Goal: Task Accomplishment & Management: Use online tool/utility

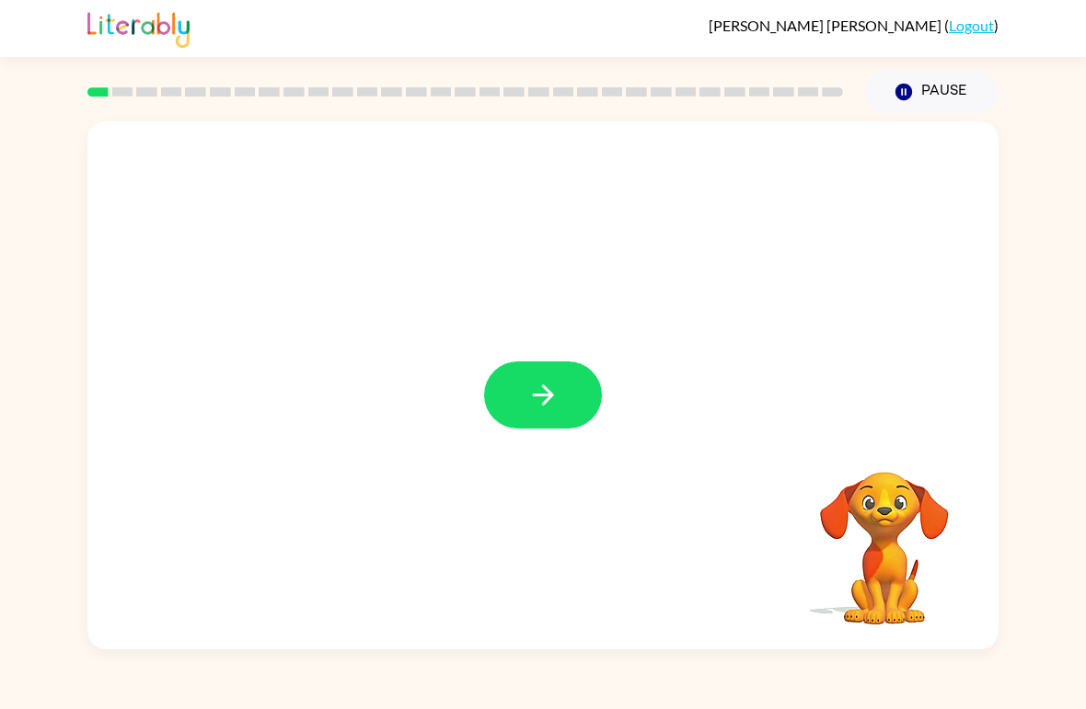
click at [557, 401] on icon "button" at bounding box center [543, 395] width 32 height 32
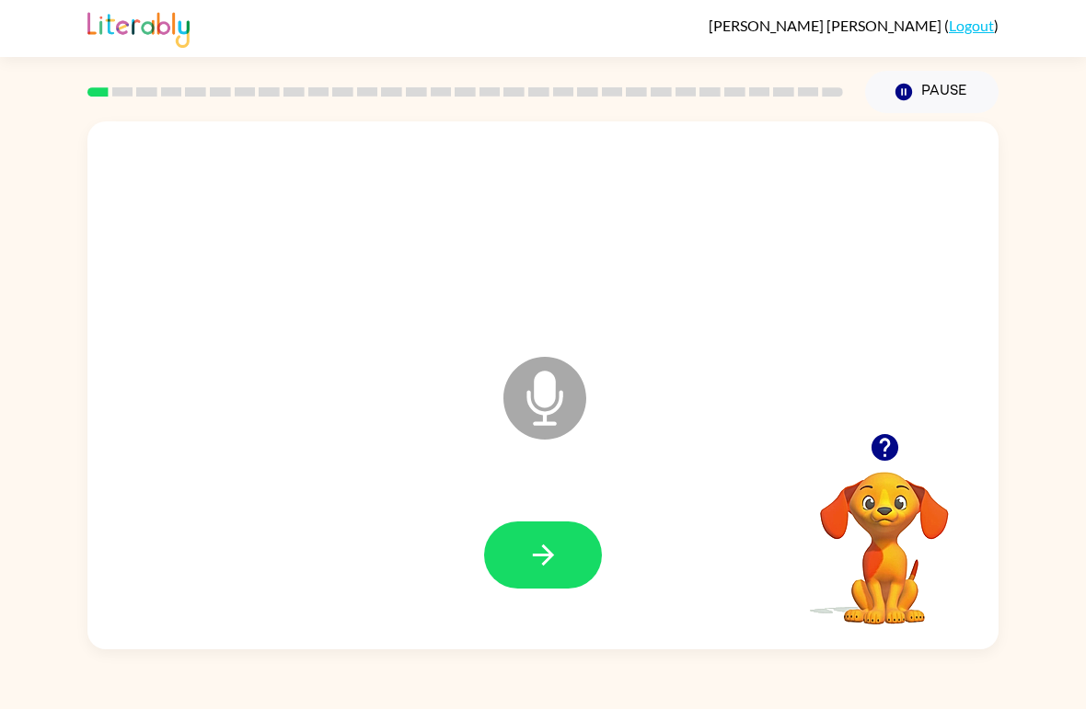
click at [554, 559] on icon "button" at bounding box center [543, 555] width 32 height 32
click at [530, 564] on icon "button" at bounding box center [543, 555] width 32 height 32
click at [560, 564] on button "button" at bounding box center [543, 555] width 118 height 67
click at [544, 580] on button "button" at bounding box center [543, 555] width 118 height 67
click at [580, 540] on button "button" at bounding box center [543, 555] width 118 height 67
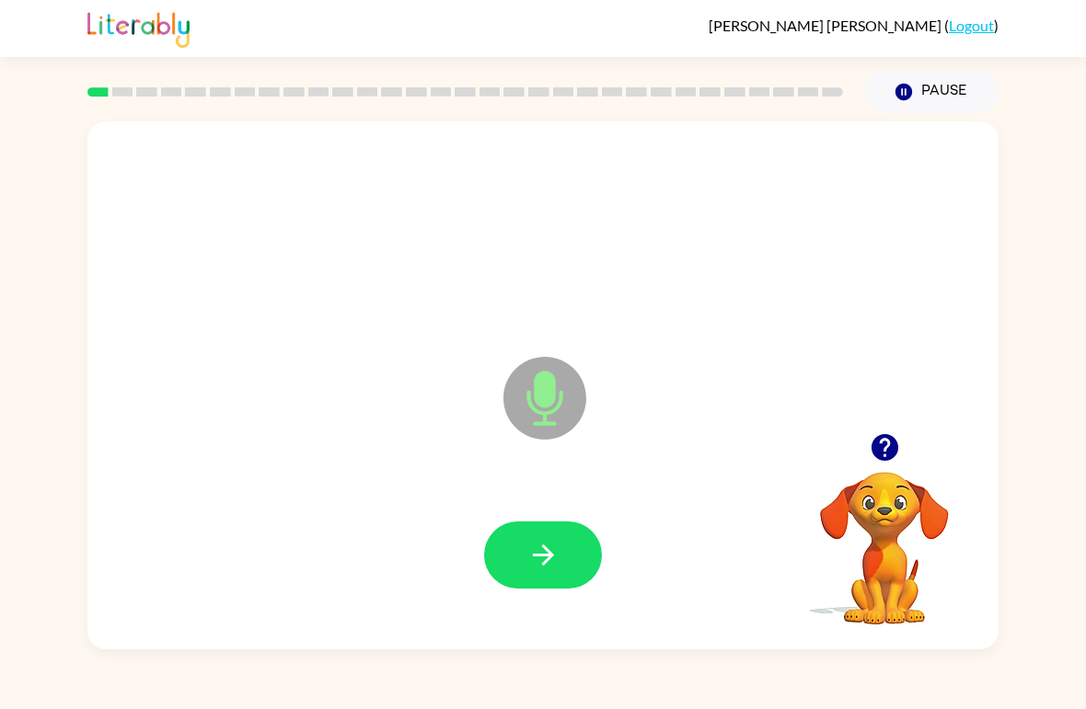
click at [540, 548] on icon "button" at bounding box center [543, 555] width 32 height 32
click at [556, 548] on icon "button" at bounding box center [543, 555] width 32 height 32
click at [553, 561] on icon "button" at bounding box center [543, 555] width 32 height 32
click at [556, 557] on icon "button" at bounding box center [543, 555] width 32 height 32
click at [556, 564] on icon "button" at bounding box center [543, 555] width 32 height 32
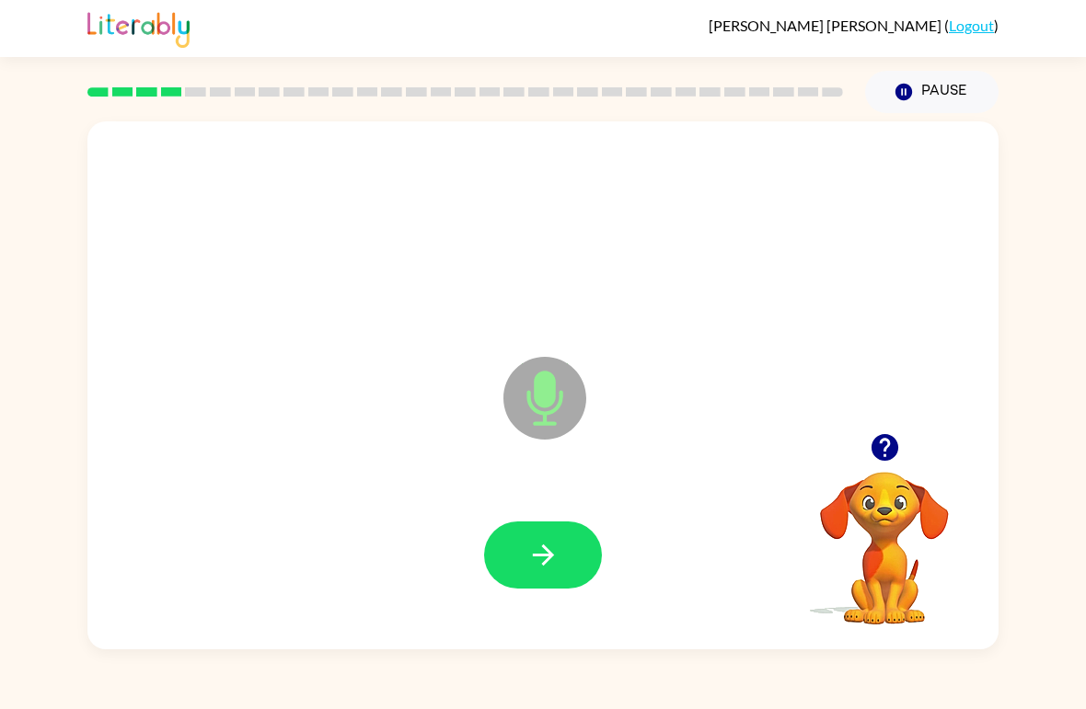
click at [534, 571] on icon "button" at bounding box center [543, 555] width 32 height 32
click at [554, 549] on icon "button" at bounding box center [543, 555] width 32 height 32
click at [546, 552] on icon "button" at bounding box center [543, 555] width 32 height 32
click at [538, 566] on icon "button" at bounding box center [543, 555] width 32 height 32
click at [557, 568] on icon "button" at bounding box center [543, 555] width 32 height 32
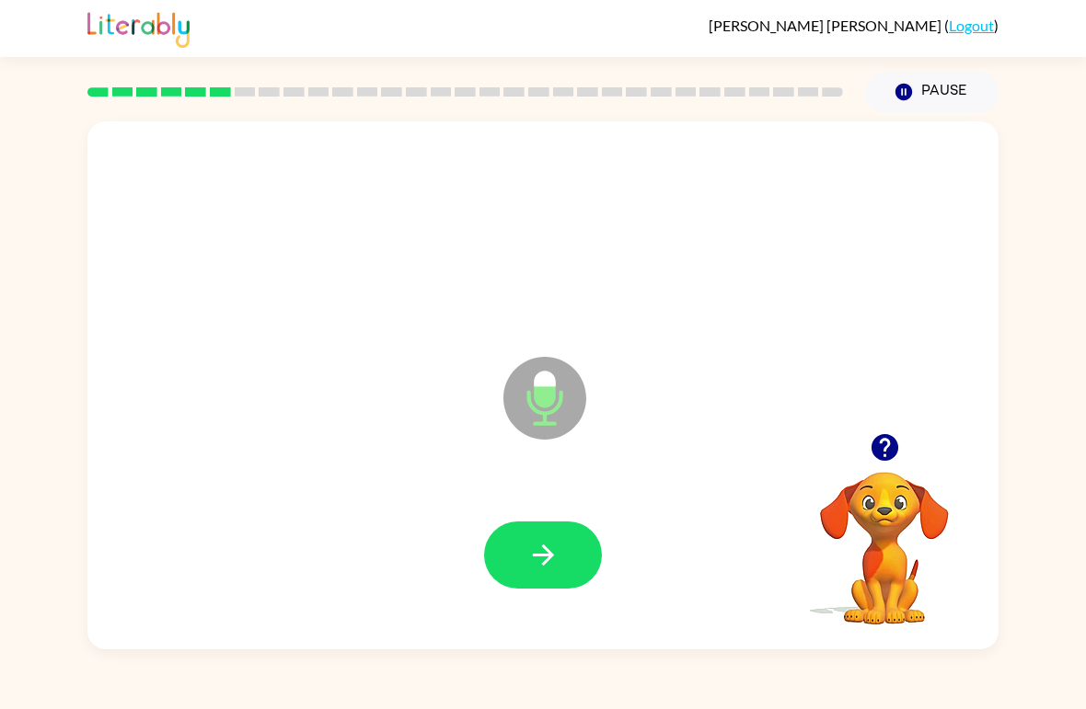
click at [550, 559] on icon "button" at bounding box center [542, 555] width 21 height 21
click at [577, 559] on button "button" at bounding box center [543, 555] width 118 height 67
click at [547, 546] on icon "button" at bounding box center [543, 555] width 32 height 32
click at [533, 560] on icon "button" at bounding box center [543, 555] width 32 height 32
click at [550, 571] on icon "button" at bounding box center [543, 555] width 32 height 32
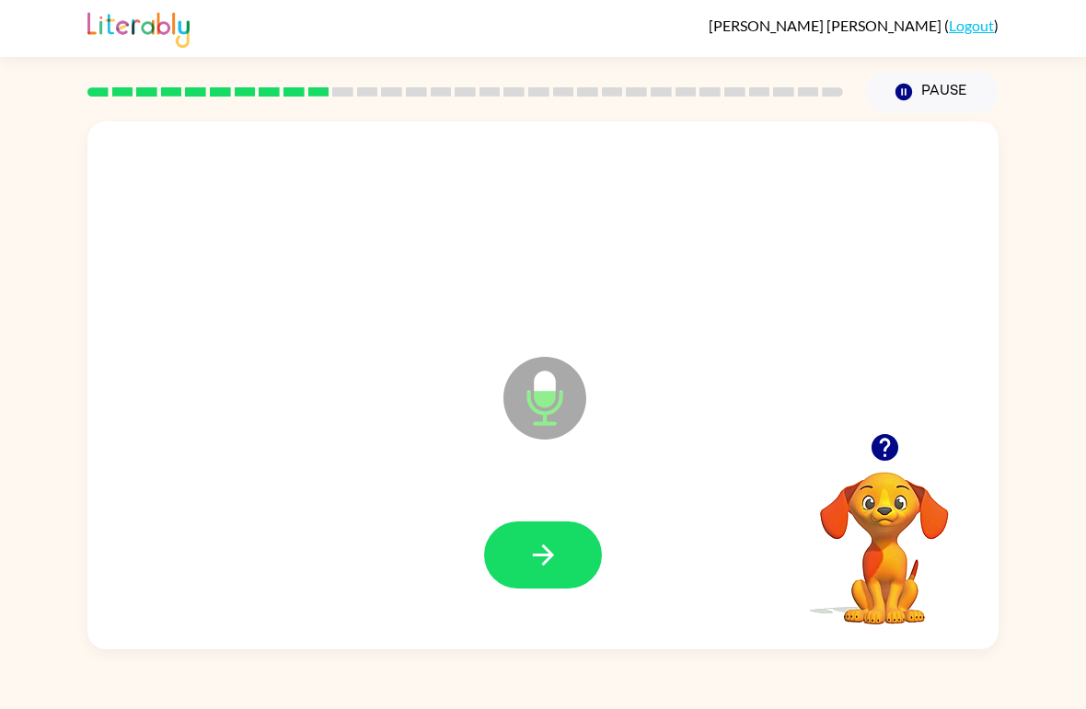
click at [549, 559] on icon "button" at bounding box center [542, 555] width 21 height 21
click at [548, 560] on icon "button" at bounding box center [542, 555] width 21 height 21
click at [559, 561] on icon "button" at bounding box center [543, 555] width 32 height 32
click at [546, 569] on icon "button" at bounding box center [543, 555] width 32 height 32
click at [548, 553] on icon "button" at bounding box center [542, 555] width 21 height 21
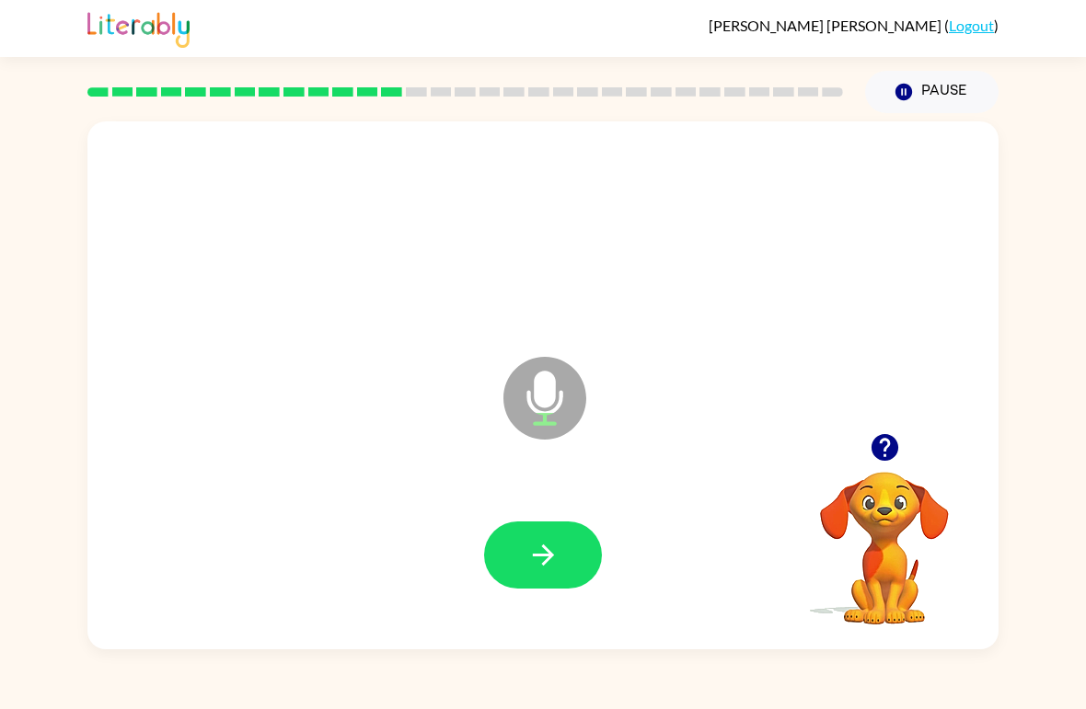
click at [543, 568] on icon "button" at bounding box center [543, 555] width 32 height 32
click at [557, 562] on icon "button" at bounding box center [543, 555] width 32 height 32
click at [556, 568] on icon "button" at bounding box center [543, 555] width 32 height 32
click at [545, 579] on button "button" at bounding box center [543, 555] width 118 height 67
click at [554, 563] on icon "button" at bounding box center [543, 555] width 32 height 32
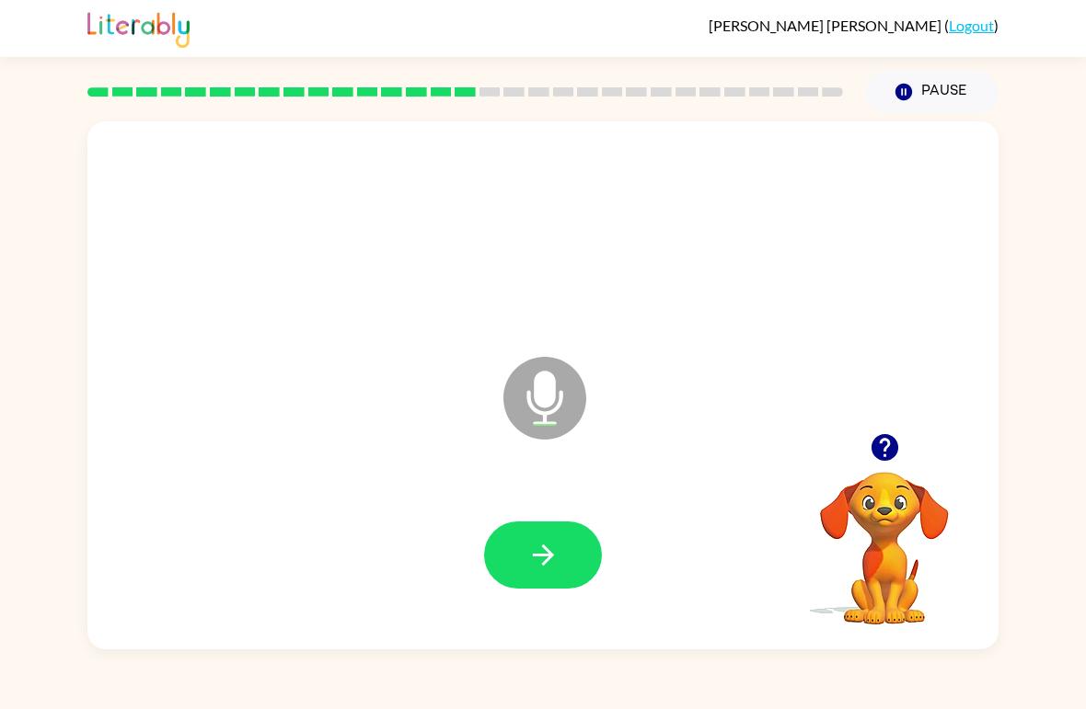
click at [550, 562] on icon "button" at bounding box center [543, 555] width 32 height 32
click at [548, 558] on icon "button" at bounding box center [542, 555] width 21 height 21
click at [552, 560] on icon "button" at bounding box center [543, 555] width 32 height 32
click at [547, 571] on icon "button" at bounding box center [543, 555] width 32 height 32
click at [558, 559] on icon "button" at bounding box center [543, 555] width 32 height 32
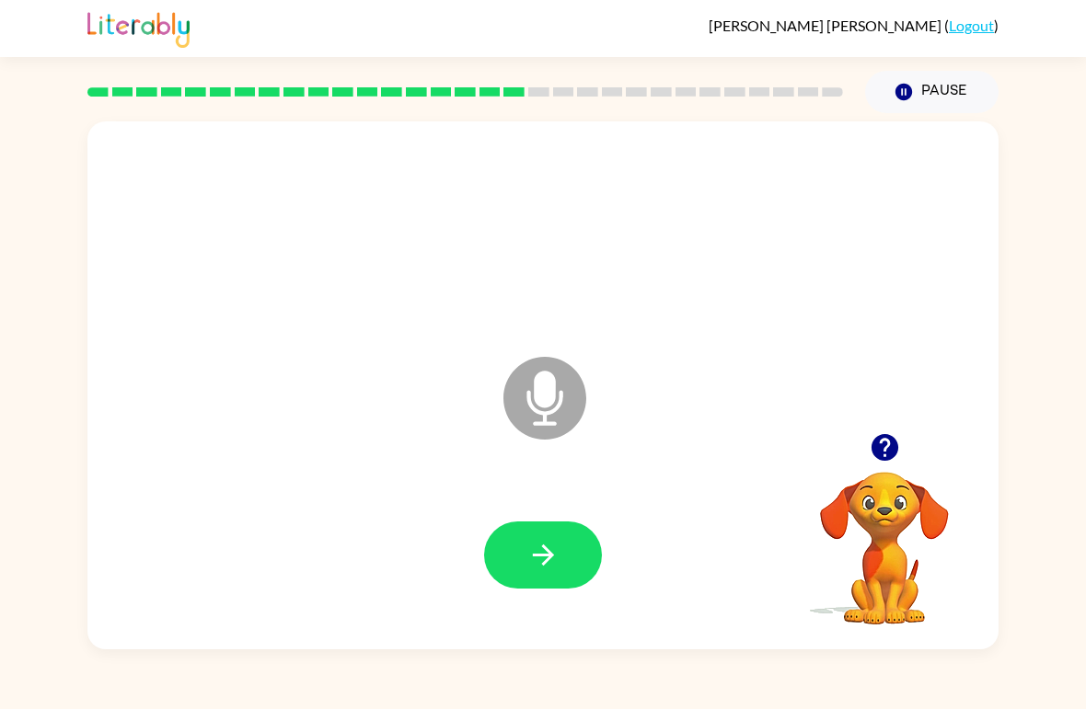
click at [540, 571] on icon "button" at bounding box center [543, 555] width 32 height 32
click at [551, 557] on icon "button" at bounding box center [542, 555] width 21 height 21
click at [556, 564] on icon "button" at bounding box center [543, 555] width 32 height 32
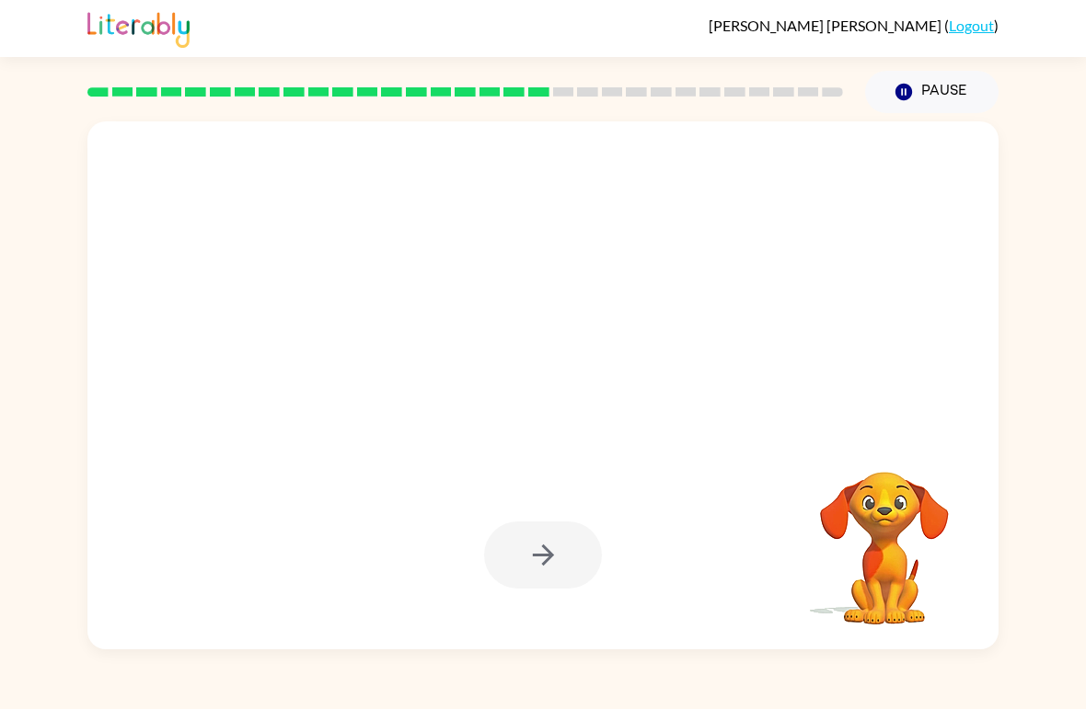
click at [847, 559] on video "Your browser must support playing .mp4 files to use Literably. Please try using…" at bounding box center [884, 536] width 184 height 184
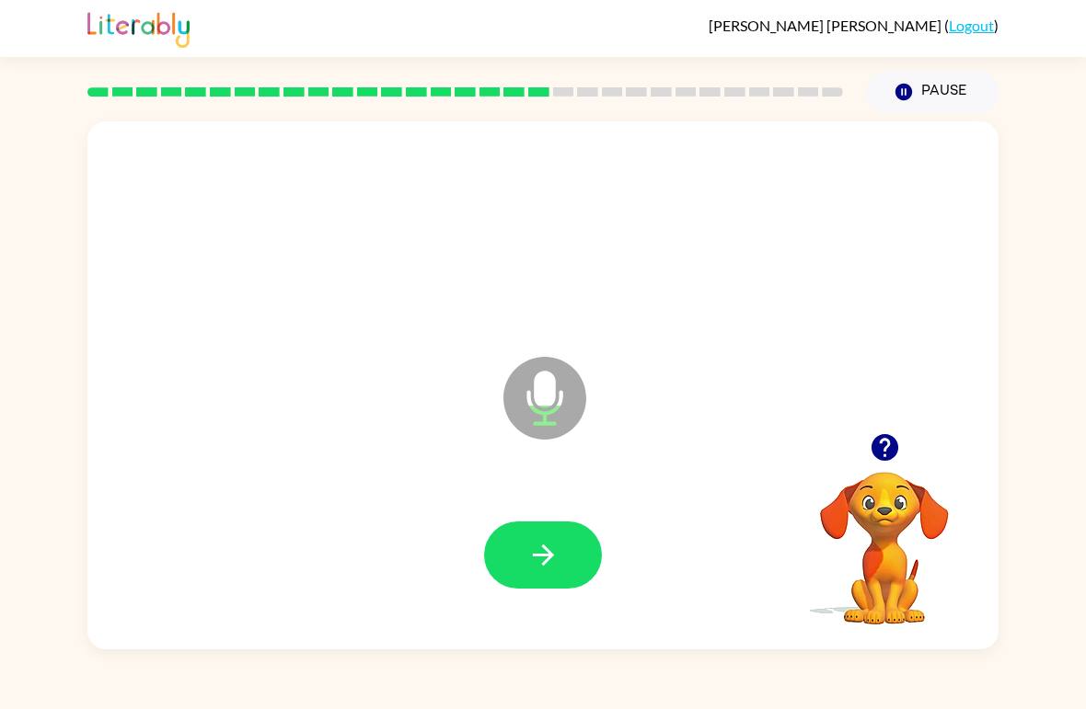
click at [547, 546] on icon "button" at bounding box center [543, 555] width 32 height 32
click at [542, 546] on icon "button" at bounding box center [543, 555] width 32 height 32
click at [543, 561] on icon "button" at bounding box center [543, 555] width 32 height 32
click at [551, 568] on icon "button" at bounding box center [543, 555] width 32 height 32
click at [554, 565] on icon "button" at bounding box center [543, 555] width 32 height 32
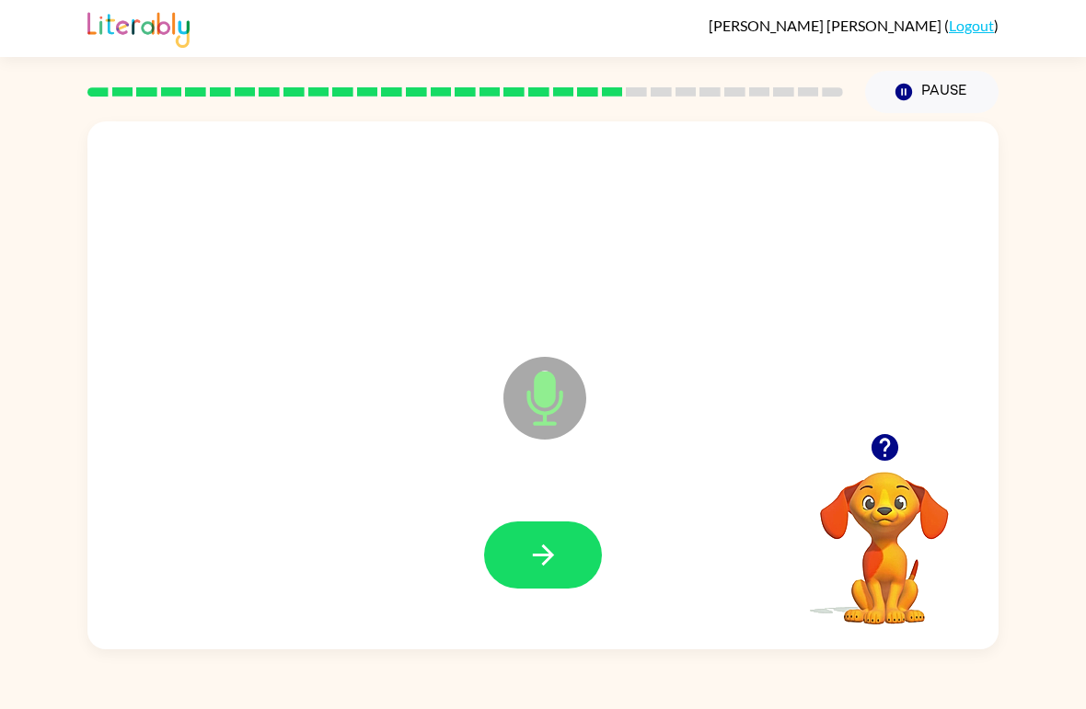
click at [552, 558] on icon "button" at bounding box center [542, 555] width 21 height 21
click at [555, 559] on icon "button" at bounding box center [543, 555] width 32 height 32
click at [565, 551] on button "button" at bounding box center [543, 555] width 118 height 67
click at [545, 564] on icon "button" at bounding box center [542, 555] width 21 height 21
click at [556, 566] on icon "button" at bounding box center [543, 555] width 32 height 32
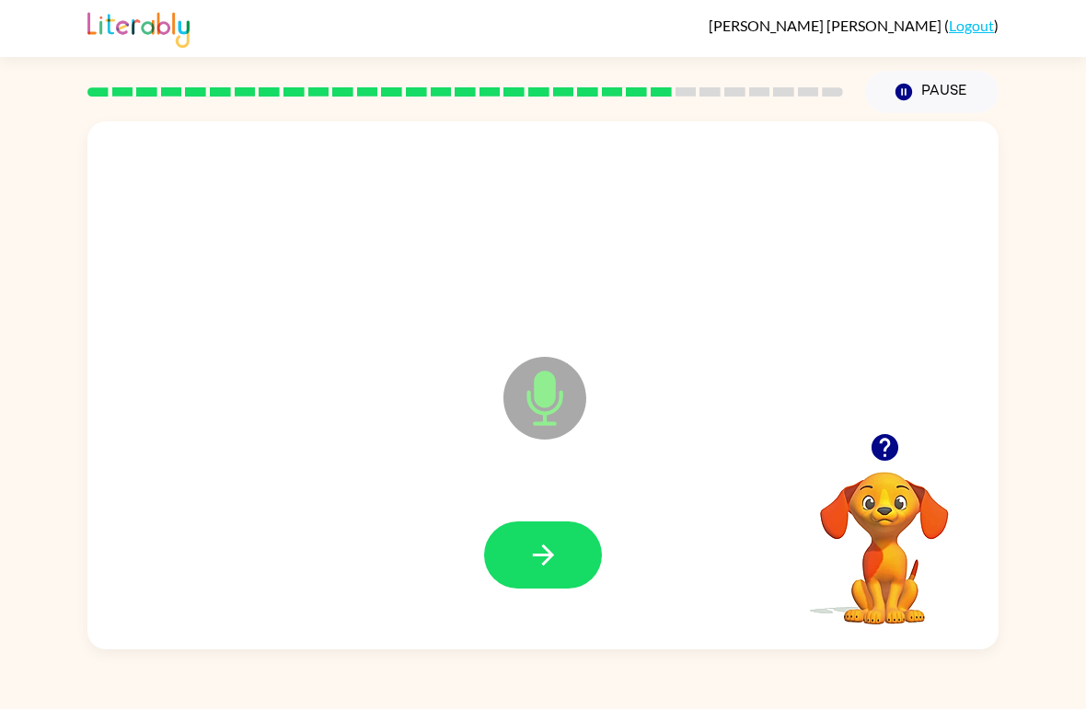
click at [550, 556] on icon "button" at bounding box center [542, 555] width 21 height 21
click at [570, 544] on button "button" at bounding box center [543, 555] width 118 height 67
click at [554, 547] on icon "button" at bounding box center [543, 555] width 32 height 32
click at [563, 557] on button "button" at bounding box center [543, 555] width 118 height 67
click at [571, 548] on button "button" at bounding box center [543, 555] width 118 height 67
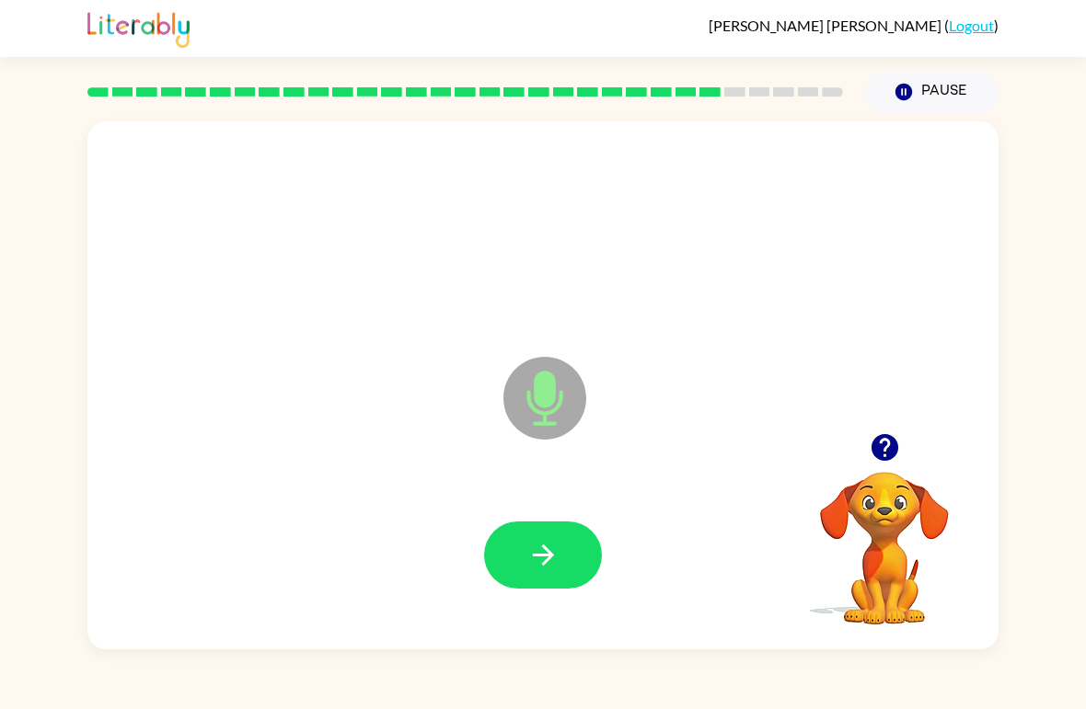
click at [564, 551] on button "button" at bounding box center [543, 555] width 118 height 67
click at [563, 570] on button "button" at bounding box center [543, 555] width 118 height 67
click at [871, 446] on icon "button" at bounding box center [885, 448] width 32 height 32
click at [556, 539] on button "button" at bounding box center [543, 555] width 118 height 67
click at [536, 561] on icon "button" at bounding box center [543, 555] width 32 height 32
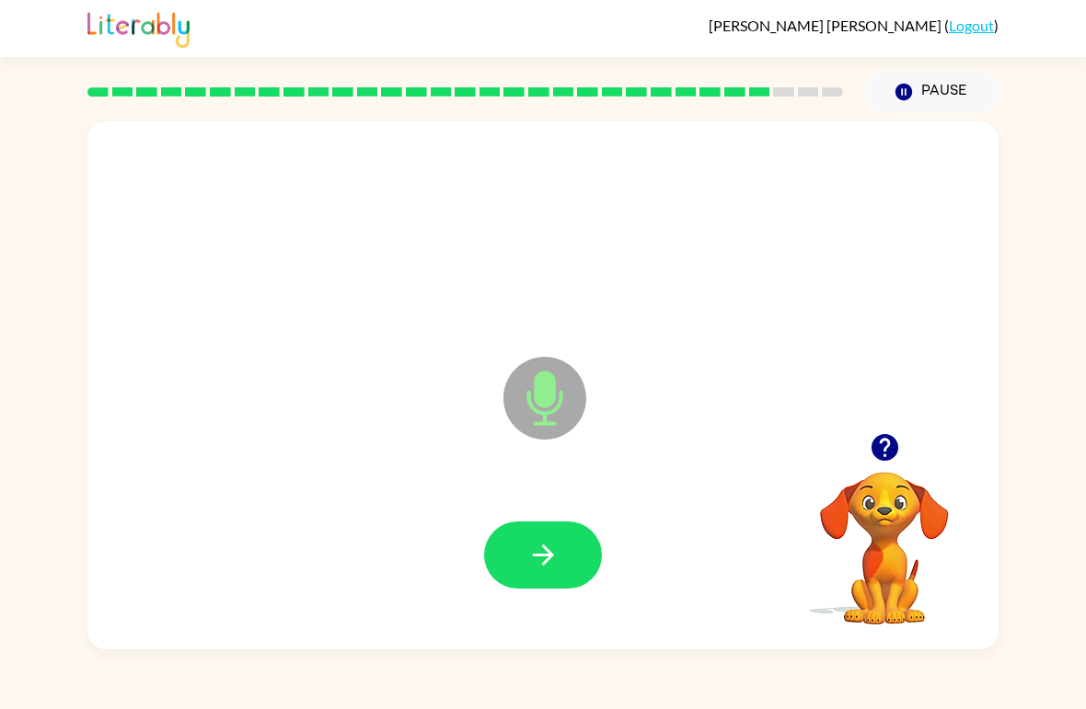
click at [547, 540] on icon "button" at bounding box center [543, 555] width 32 height 32
click at [549, 559] on icon "button" at bounding box center [542, 555] width 21 height 21
click at [559, 554] on icon "button" at bounding box center [543, 555] width 32 height 32
click at [548, 551] on icon "button" at bounding box center [542, 555] width 21 height 21
click at [558, 548] on icon "button" at bounding box center [543, 555] width 32 height 32
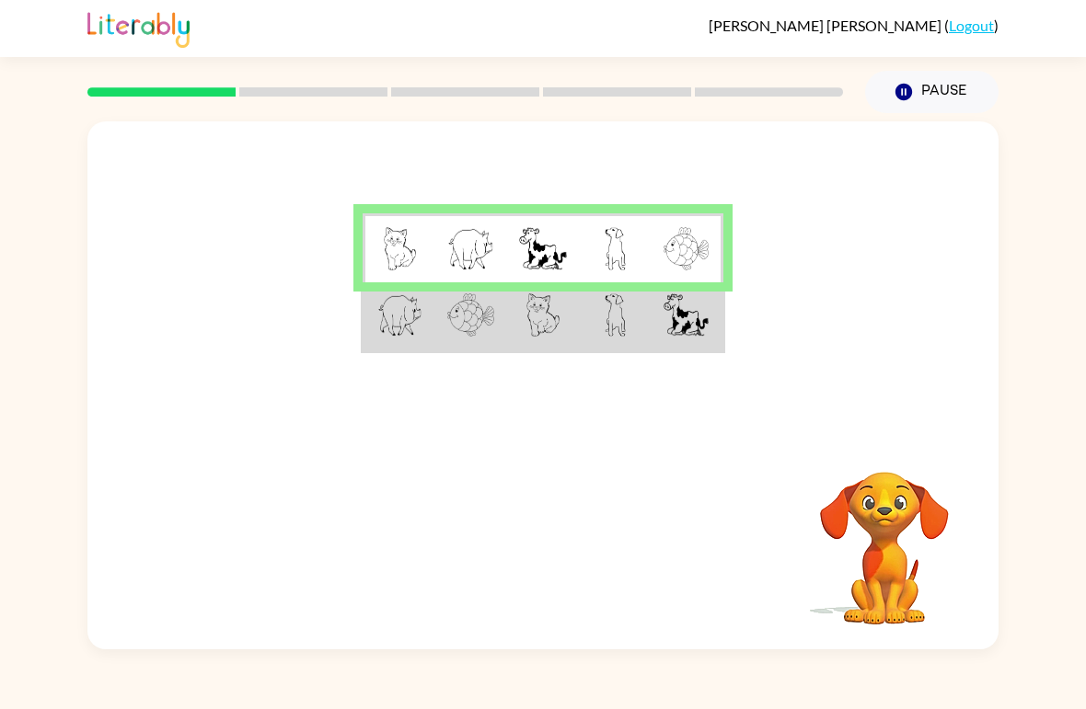
click at [618, 335] on img at bounding box center [615, 315] width 21 height 43
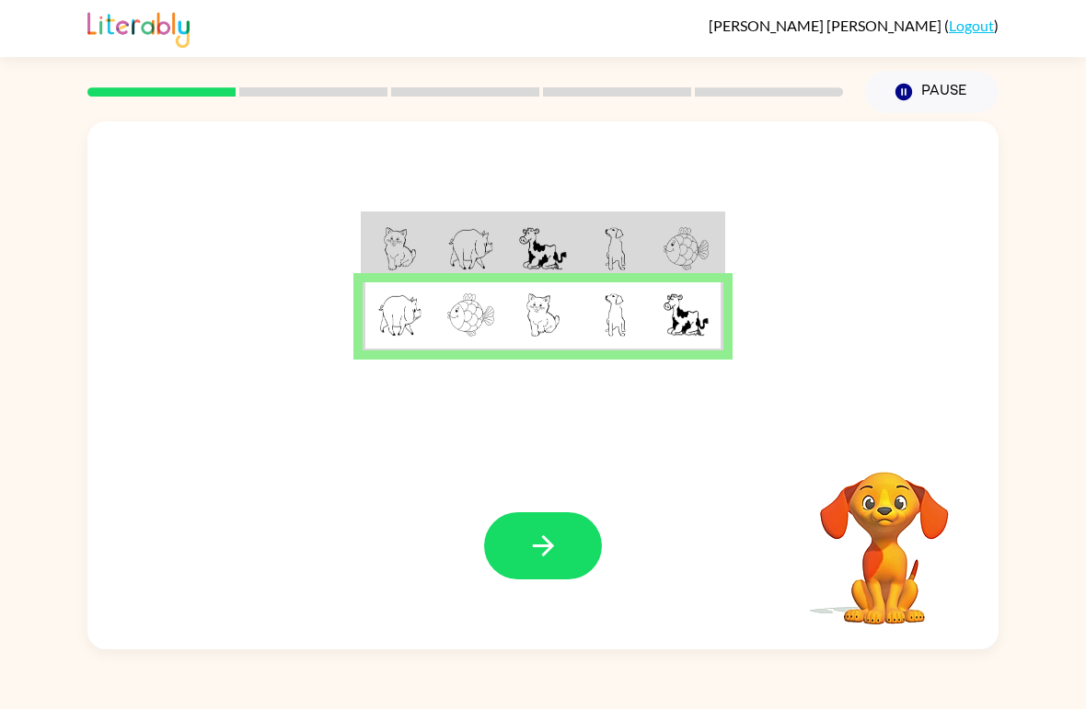
click at [521, 542] on button "button" at bounding box center [543, 546] width 118 height 67
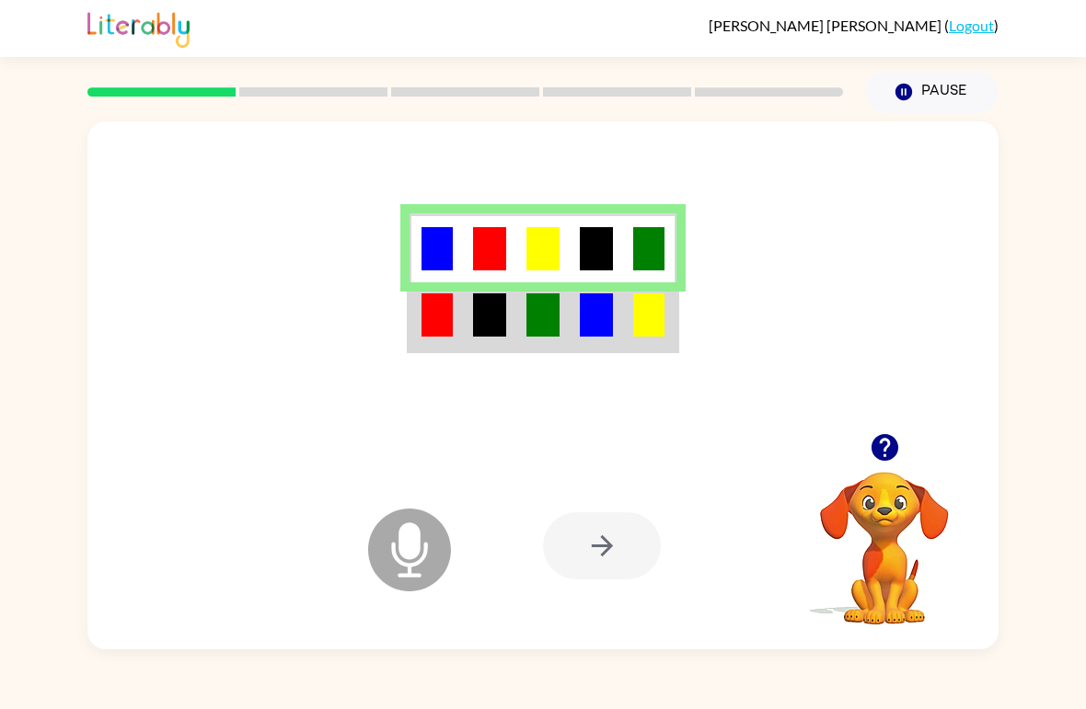
click at [612, 317] on img at bounding box center [596, 315] width 33 height 43
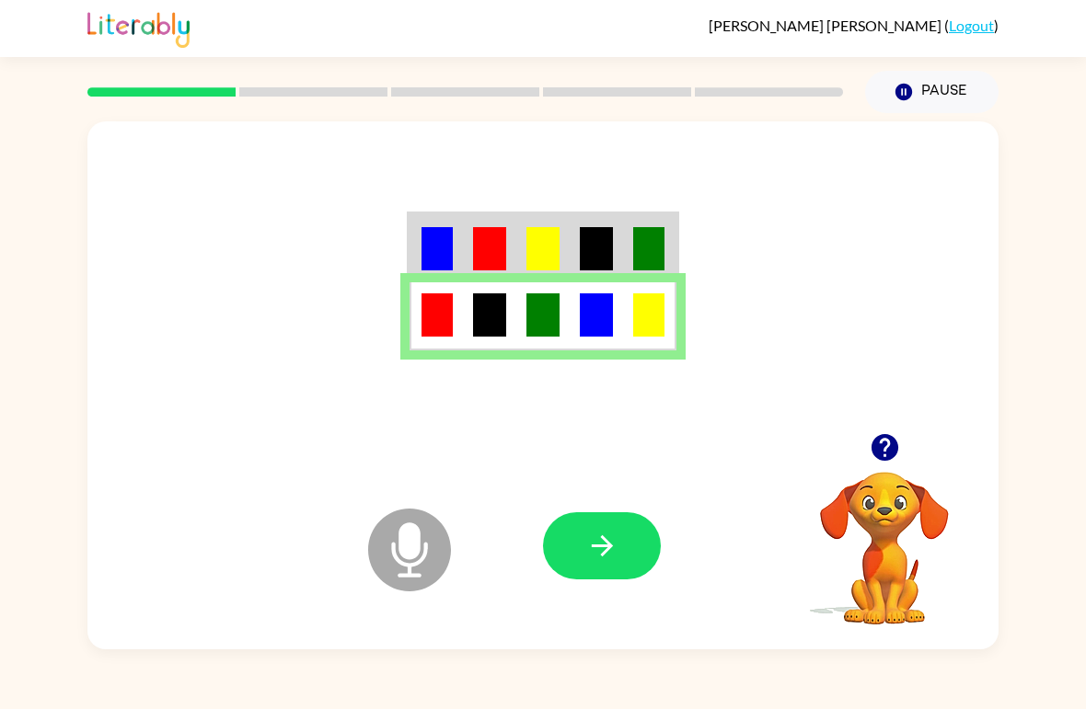
click at [608, 518] on button "button" at bounding box center [602, 546] width 118 height 67
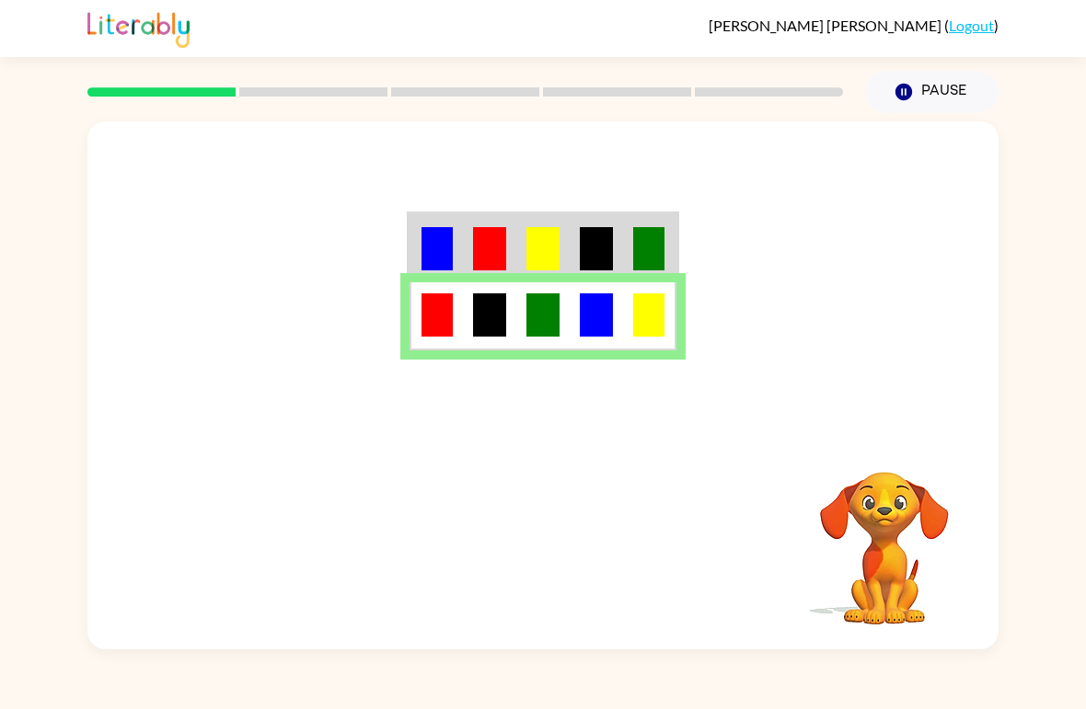
click at [610, 259] on img at bounding box center [596, 248] width 33 height 43
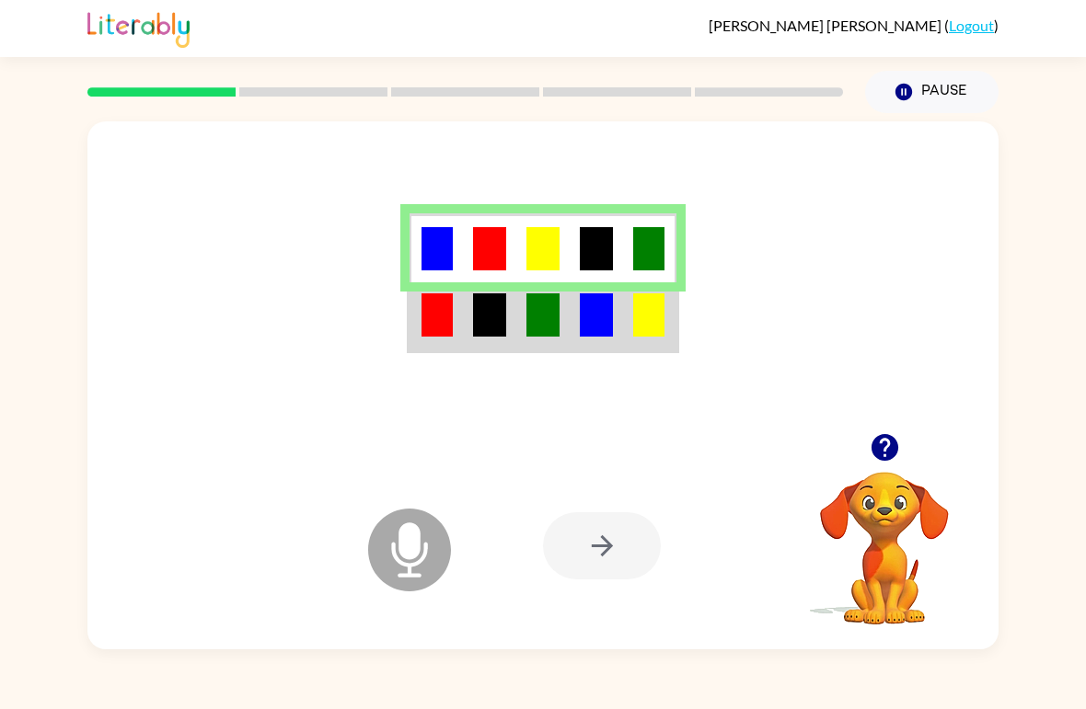
click at [422, 553] on icon at bounding box center [409, 550] width 83 height 83
click at [895, 447] on icon "button" at bounding box center [884, 447] width 27 height 27
click at [548, 335] on img at bounding box center [542, 315] width 33 height 43
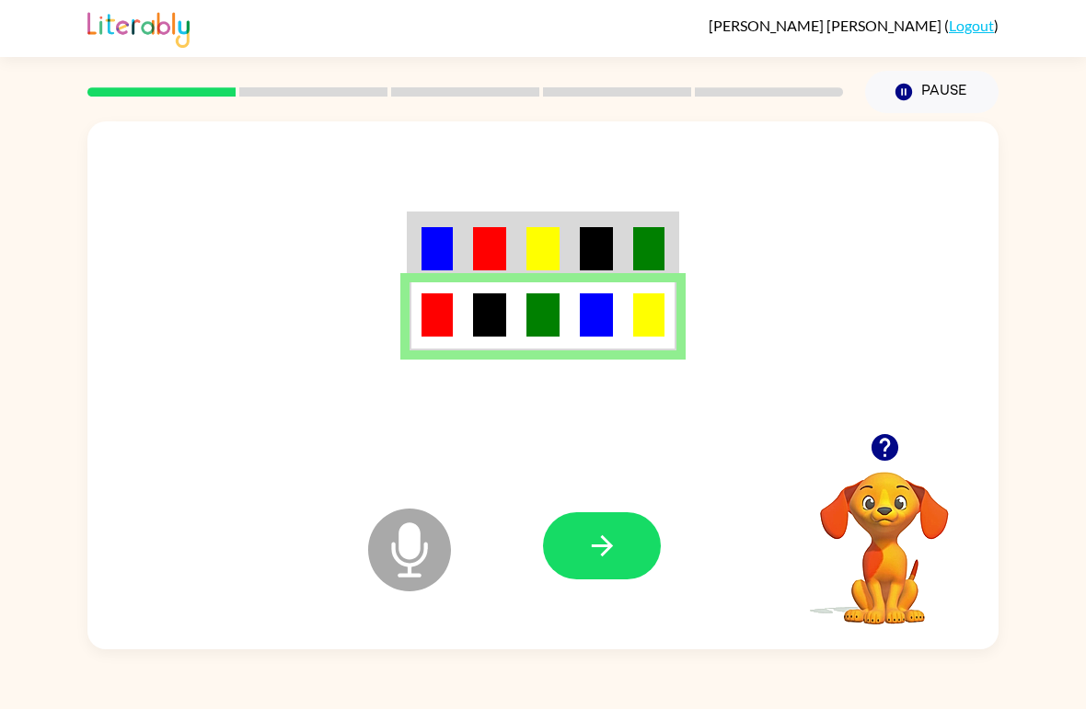
click at [606, 555] on icon "button" at bounding box center [602, 546] width 32 height 32
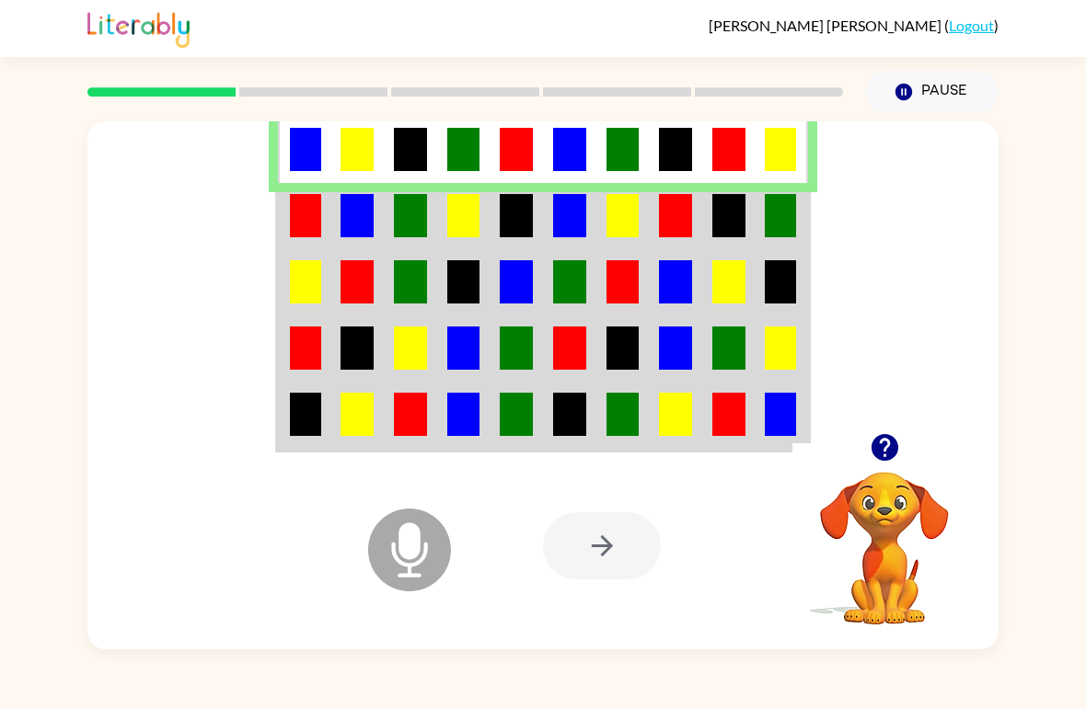
click at [568, 234] on img at bounding box center [569, 215] width 33 height 43
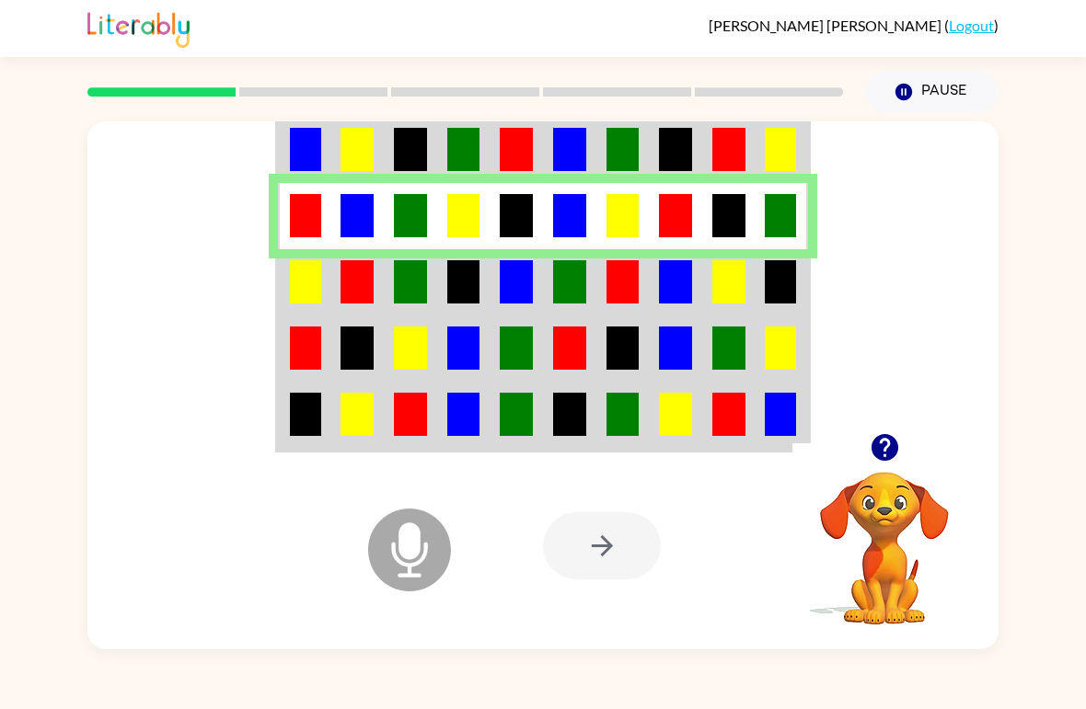
click at [431, 272] on td at bounding box center [410, 282] width 53 height 66
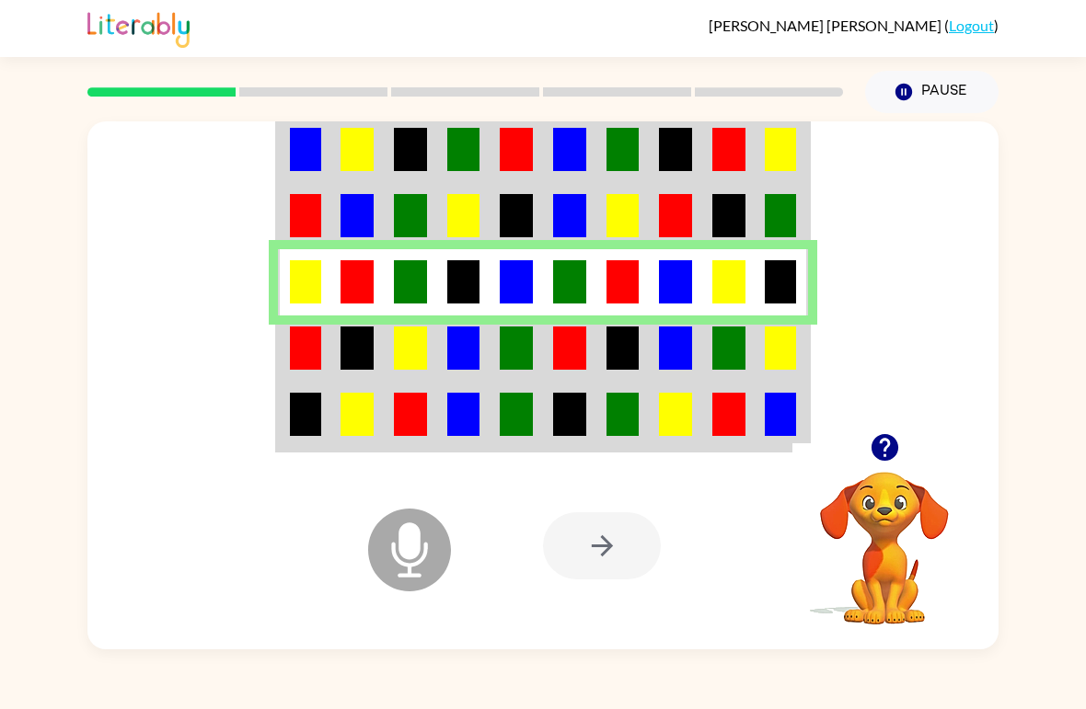
click at [536, 367] on td at bounding box center [516, 349] width 53 height 66
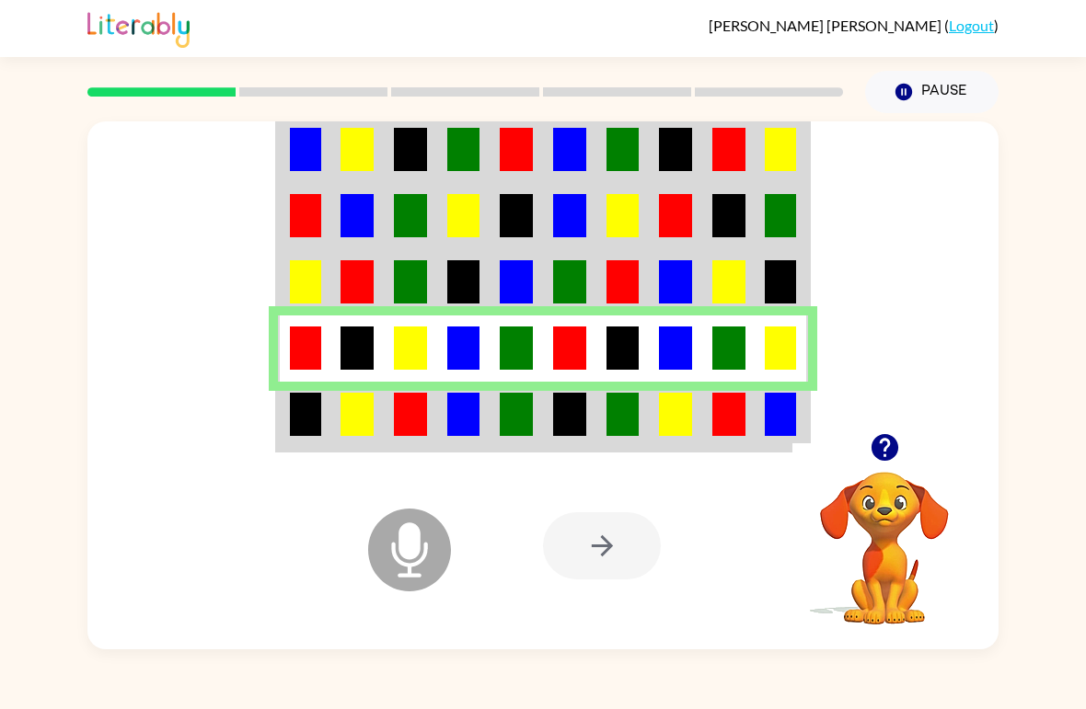
click at [633, 409] on img at bounding box center [622, 414] width 33 height 43
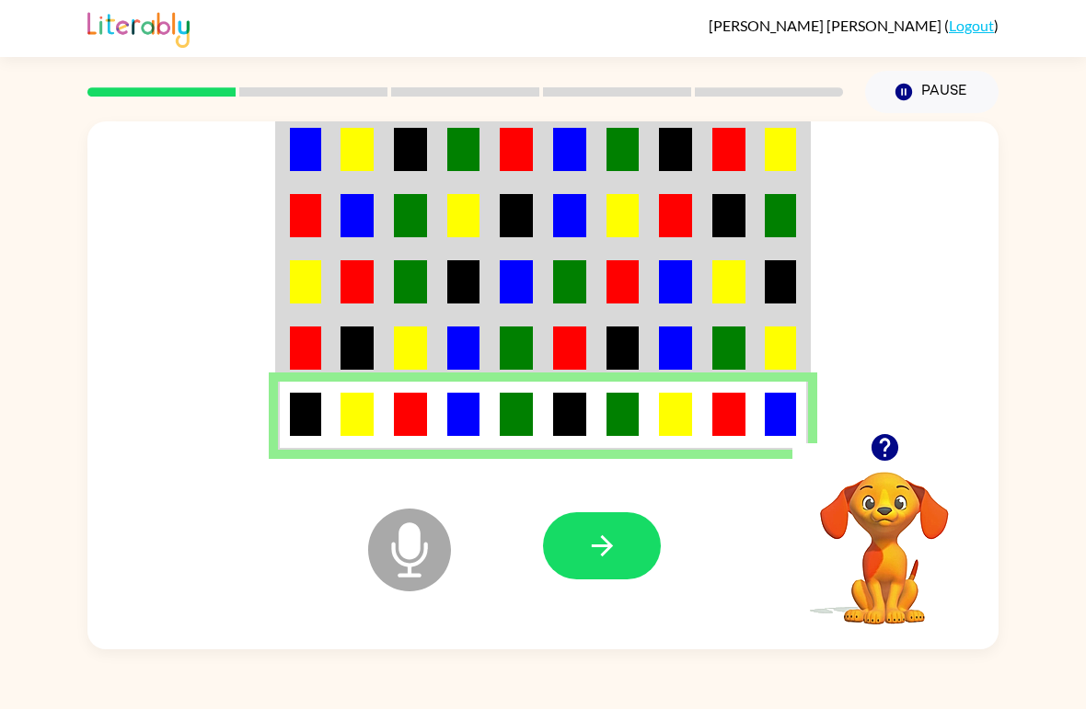
click at [606, 549] on icon "button" at bounding box center [602, 546] width 32 height 32
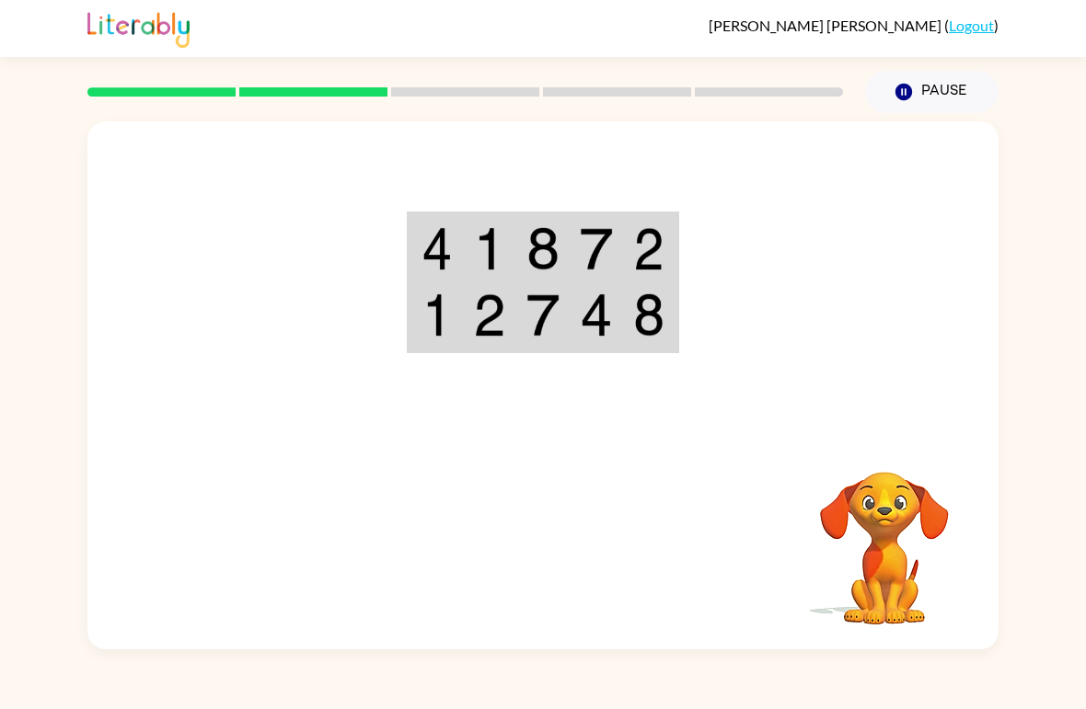
click at [626, 252] on td at bounding box center [649, 247] width 53 height 69
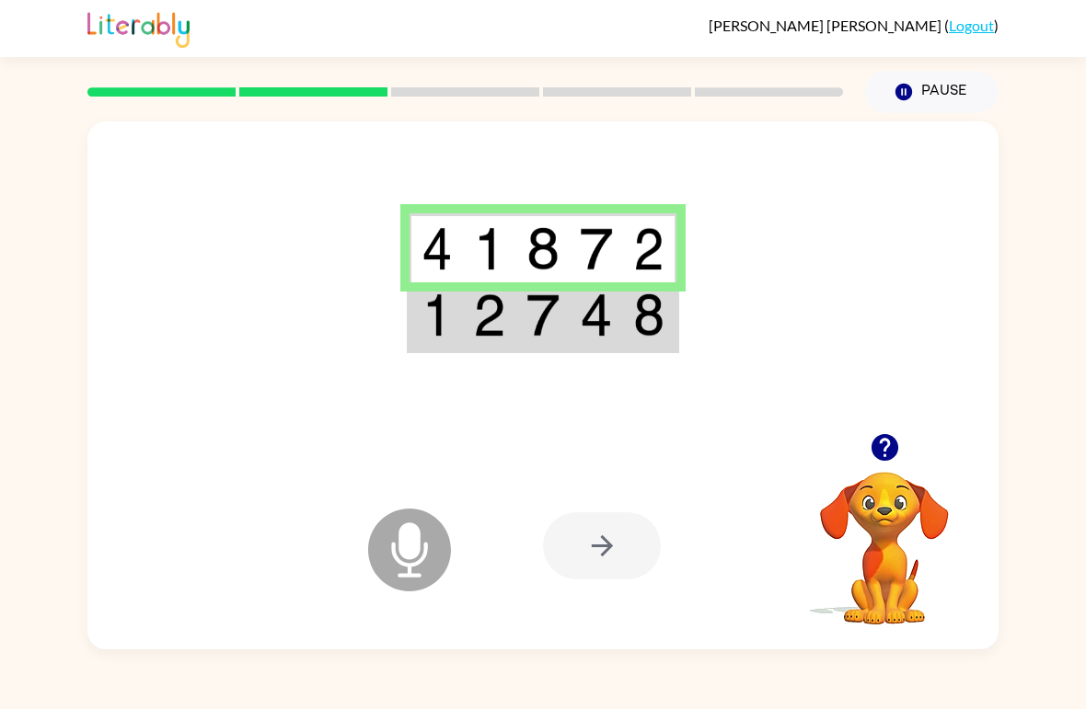
click at [603, 327] on img at bounding box center [596, 315] width 33 height 43
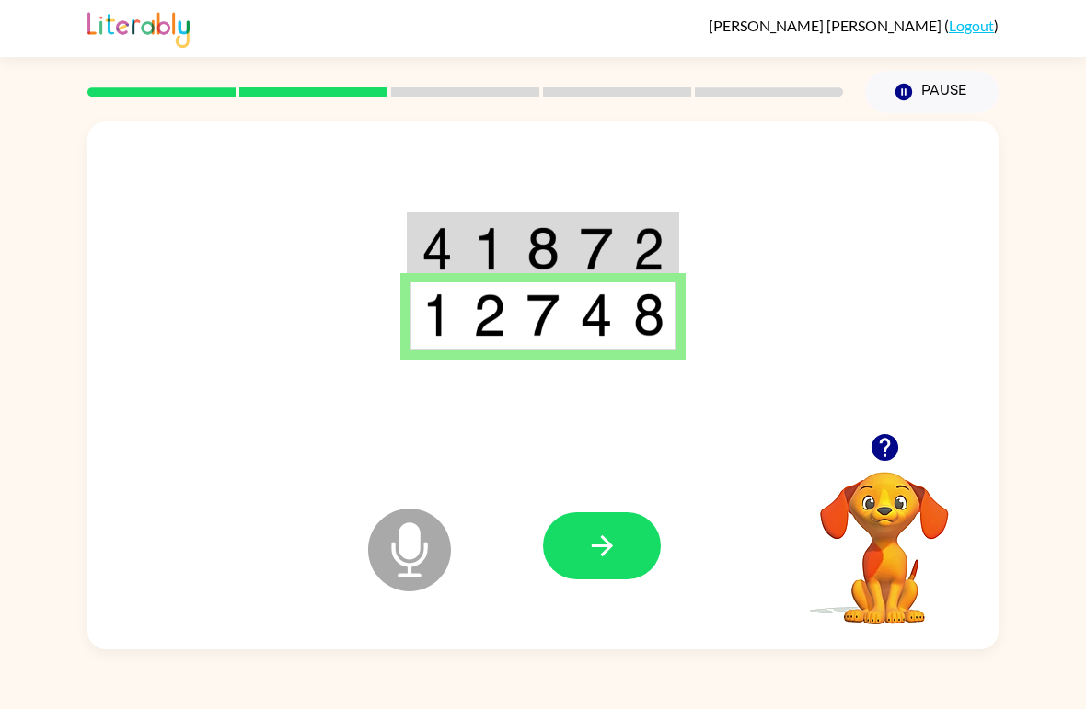
click at [636, 536] on button "button" at bounding box center [602, 546] width 118 height 67
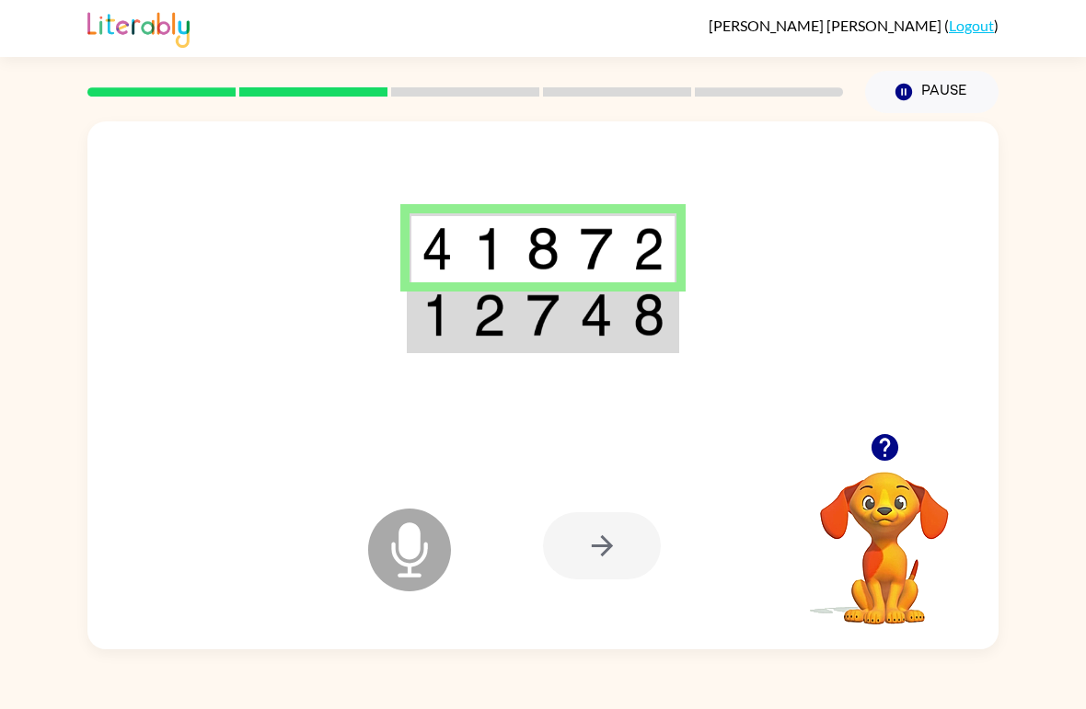
click at [590, 309] on img at bounding box center [596, 315] width 33 height 43
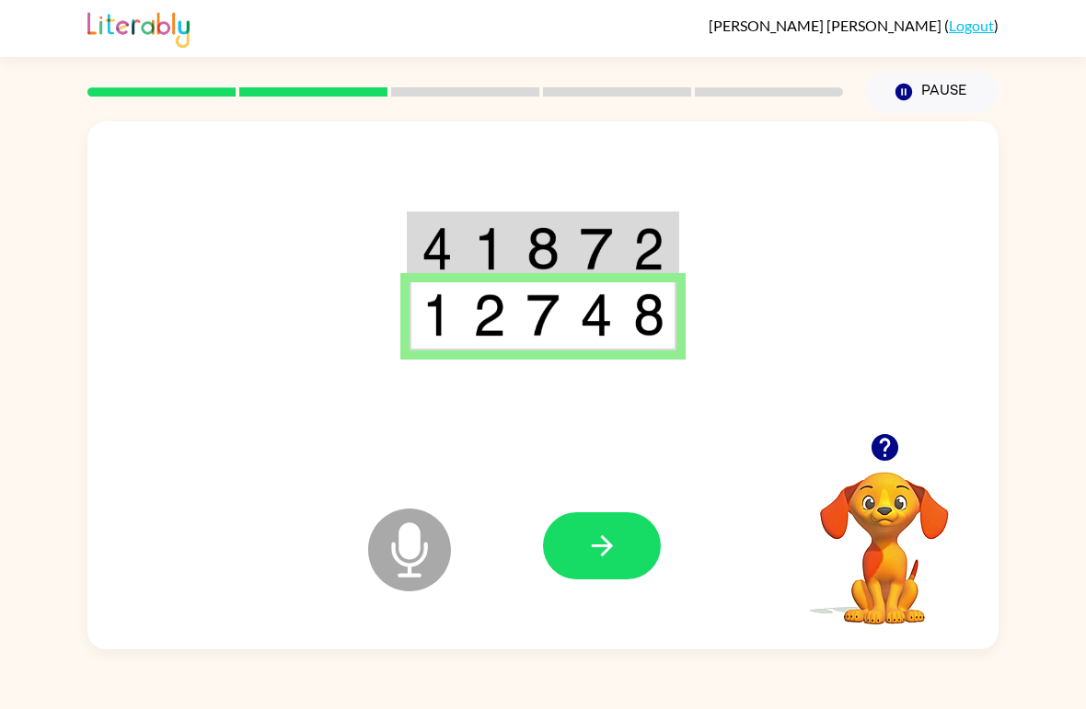
click at [618, 542] on button "button" at bounding box center [602, 546] width 118 height 67
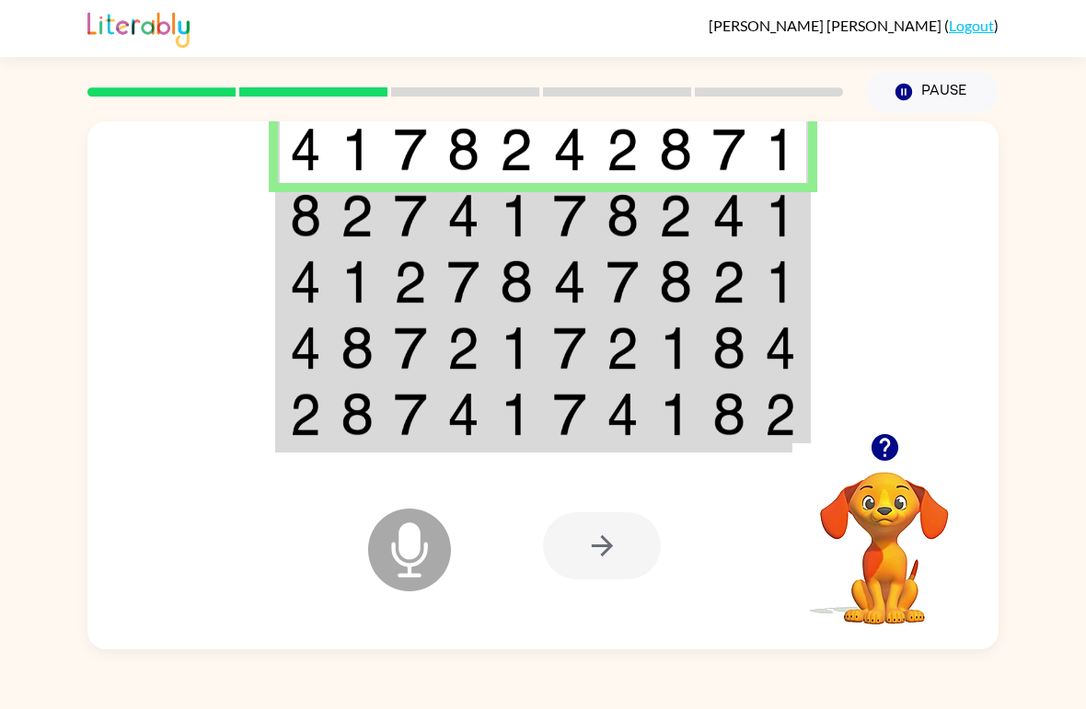
click at [595, 217] on td at bounding box center [569, 216] width 53 height 66
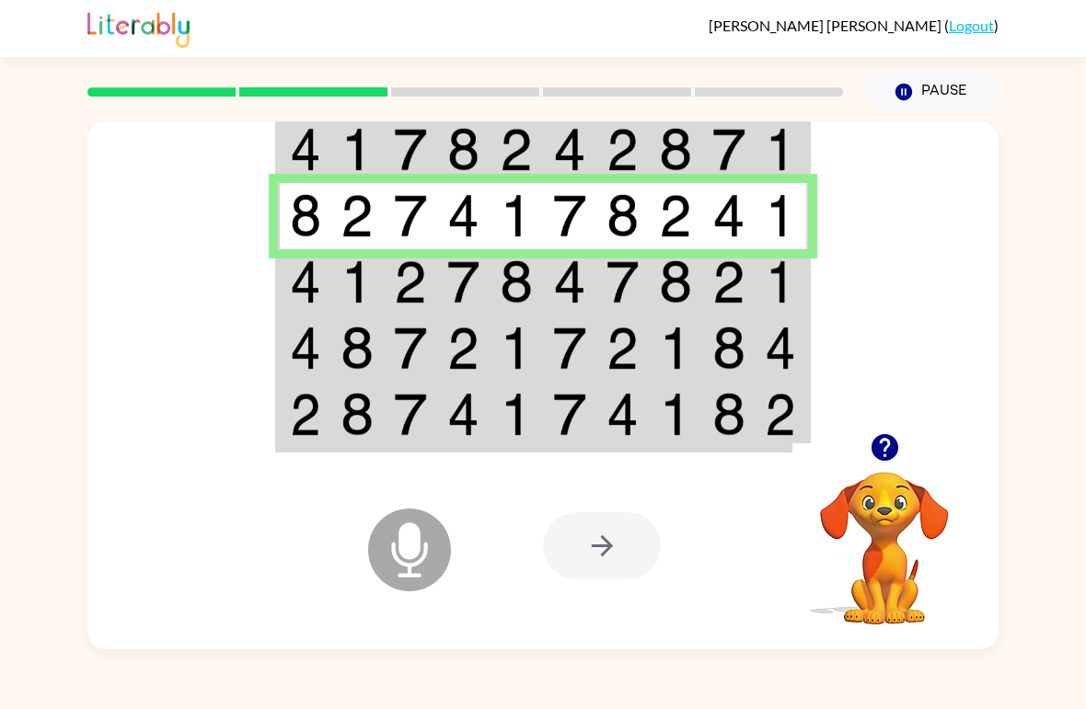
click at [581, 302] on img at bounding box center [569, 281] width 33 height 43
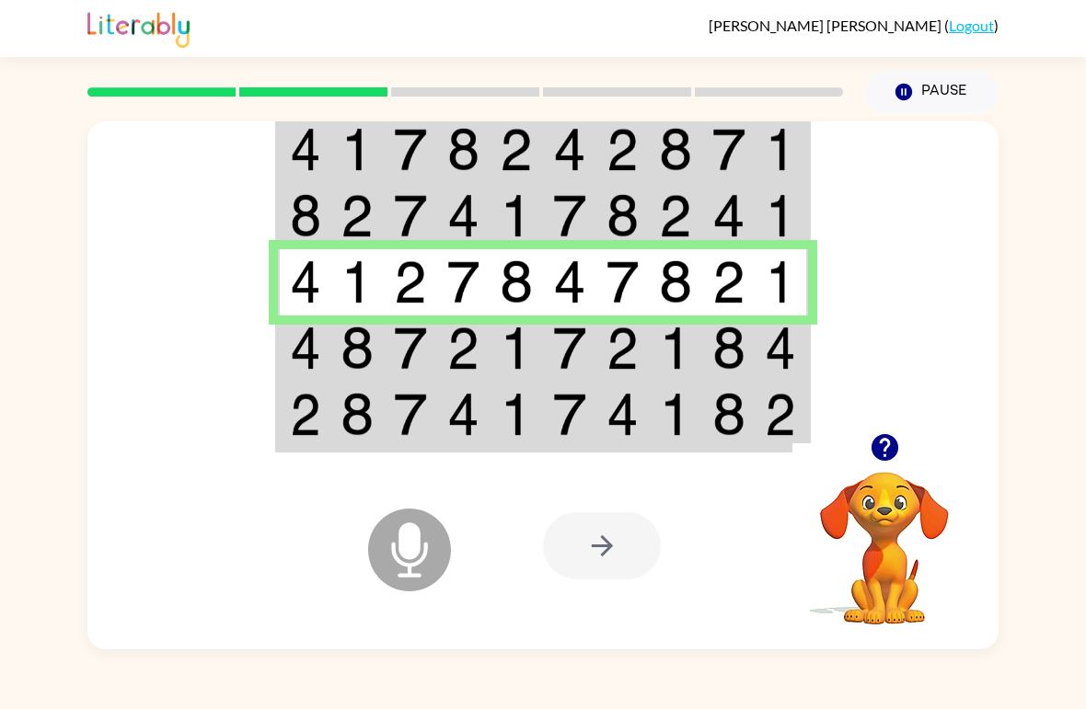
click at [543, 362] on td at bounding box center [569, 349] width 53 height 66
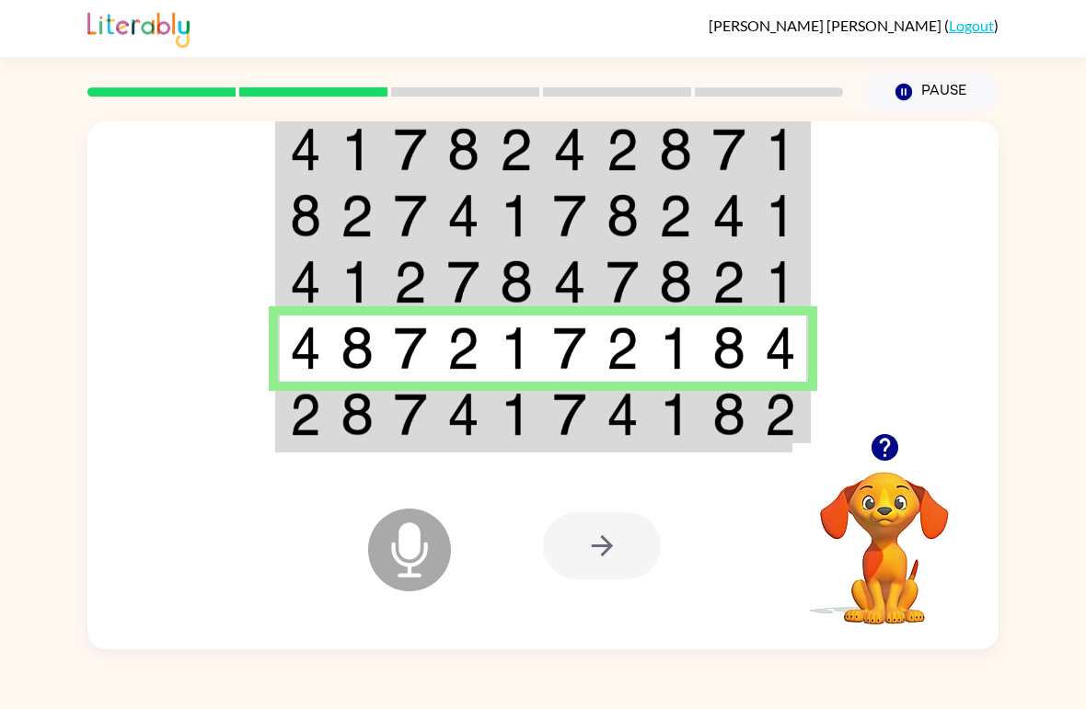
click at [667, 426] on img at bounding box center [675, 414] width 33 height 43
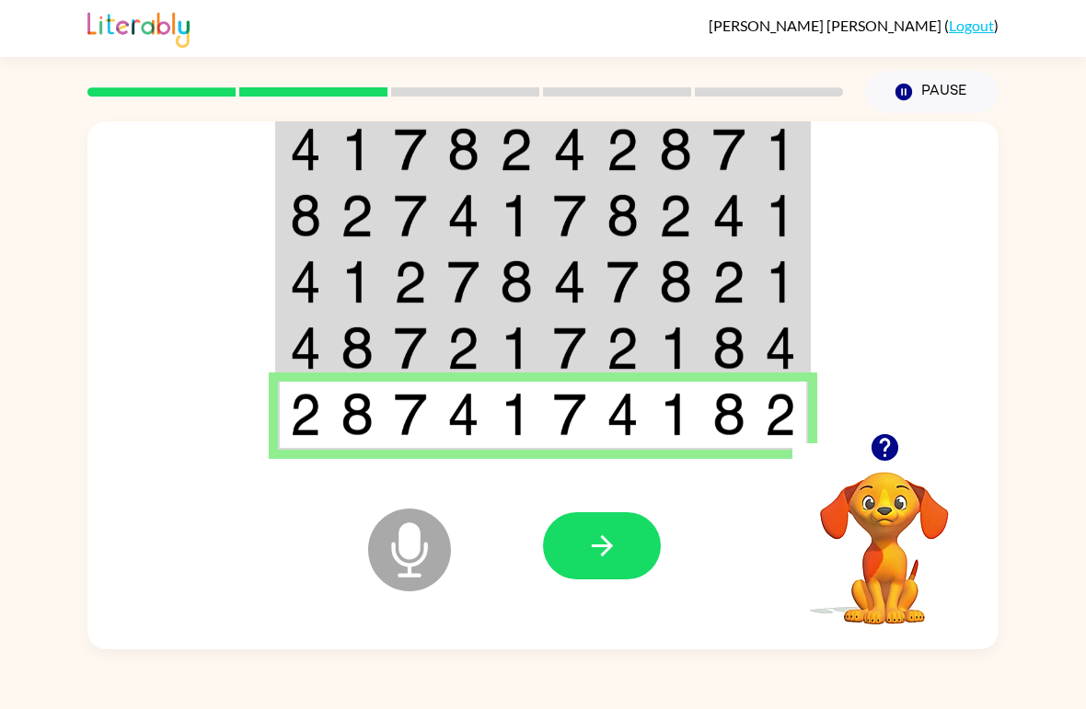
click at [617, 539] on icon "button" at bounding box center [602, 546] width 32 height 32
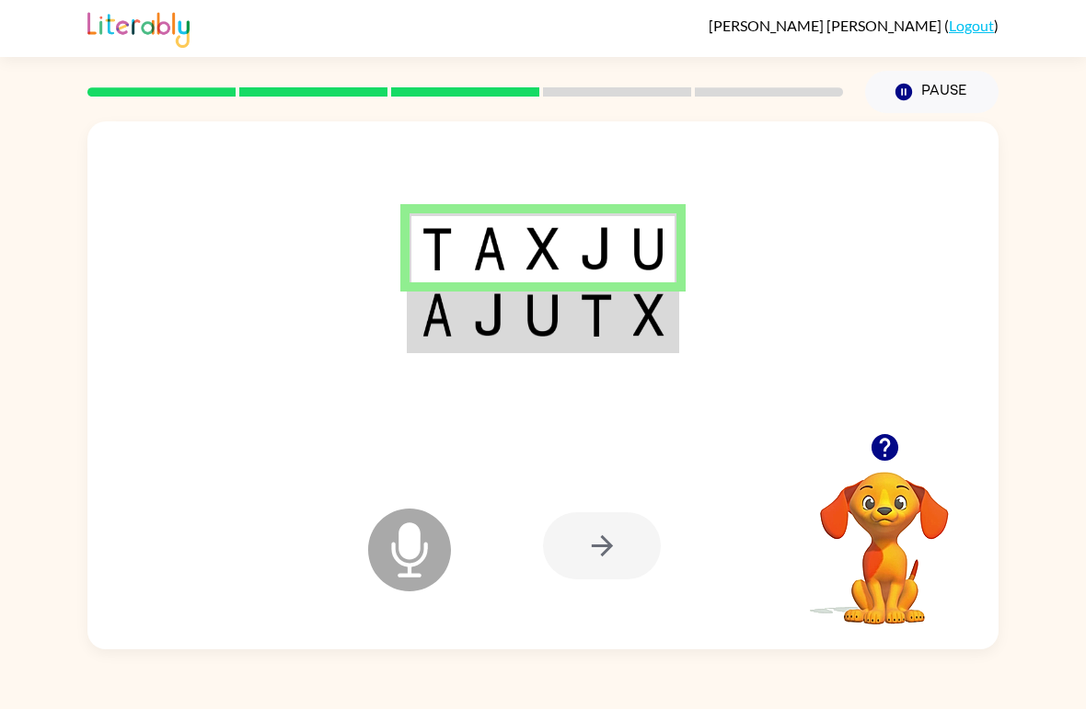
click at [590, 314] on img at bounding box center [596, 315] width 33 height 43
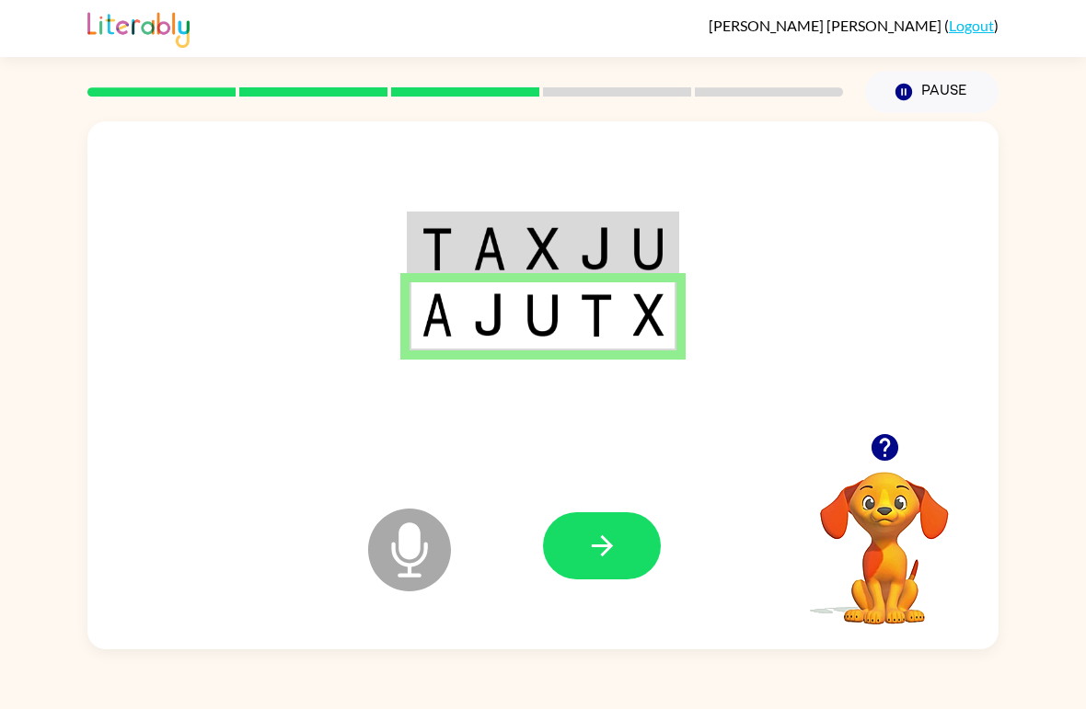
click at [615, 552] on icon "button" at bounding box center [602, 546] width 32 height 32
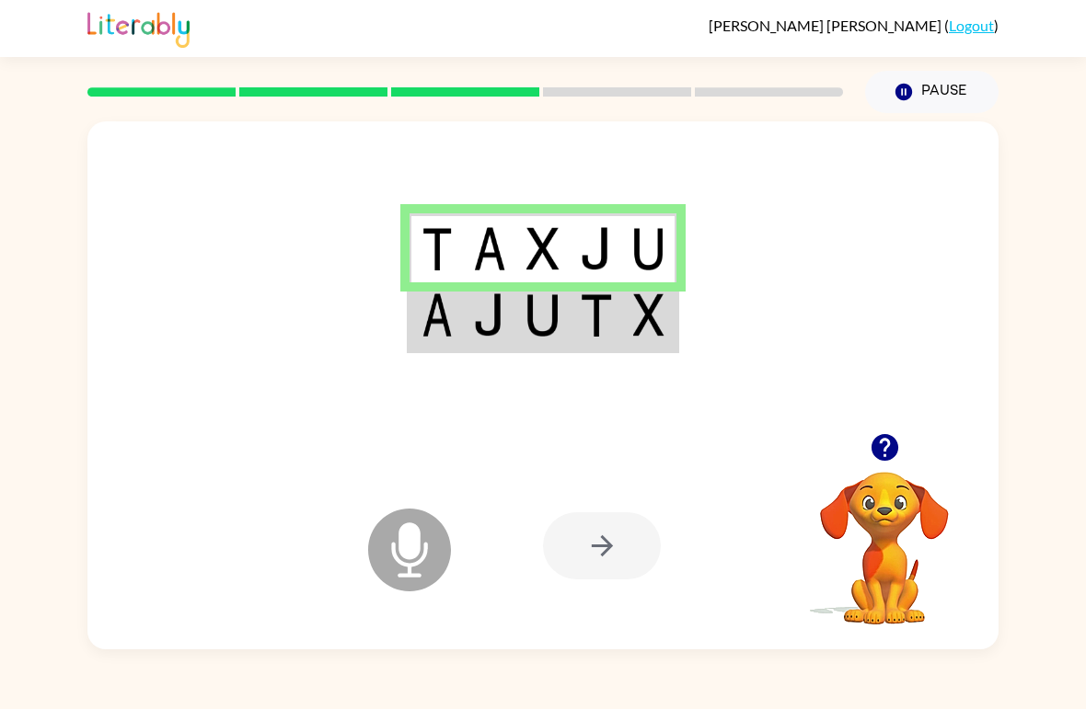
click at [619, 337] on td at bounding box center [596, 317] width 53 height 69
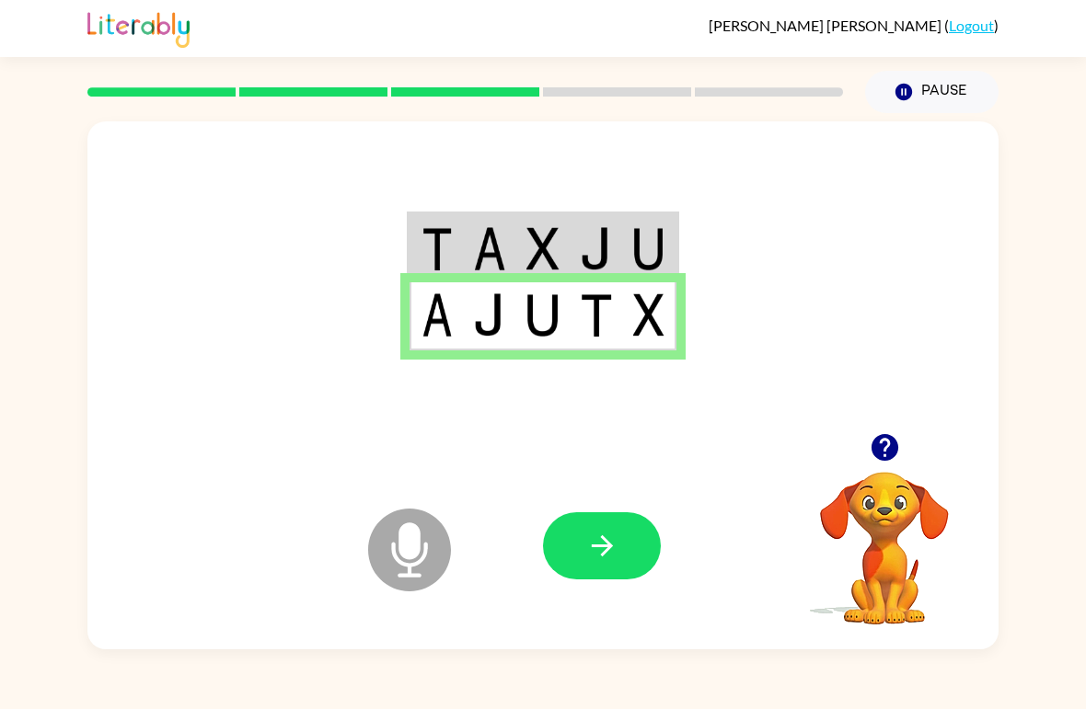
click at [612, 540] on icon "button" at bounding box center [602, 546] width 32 height 32
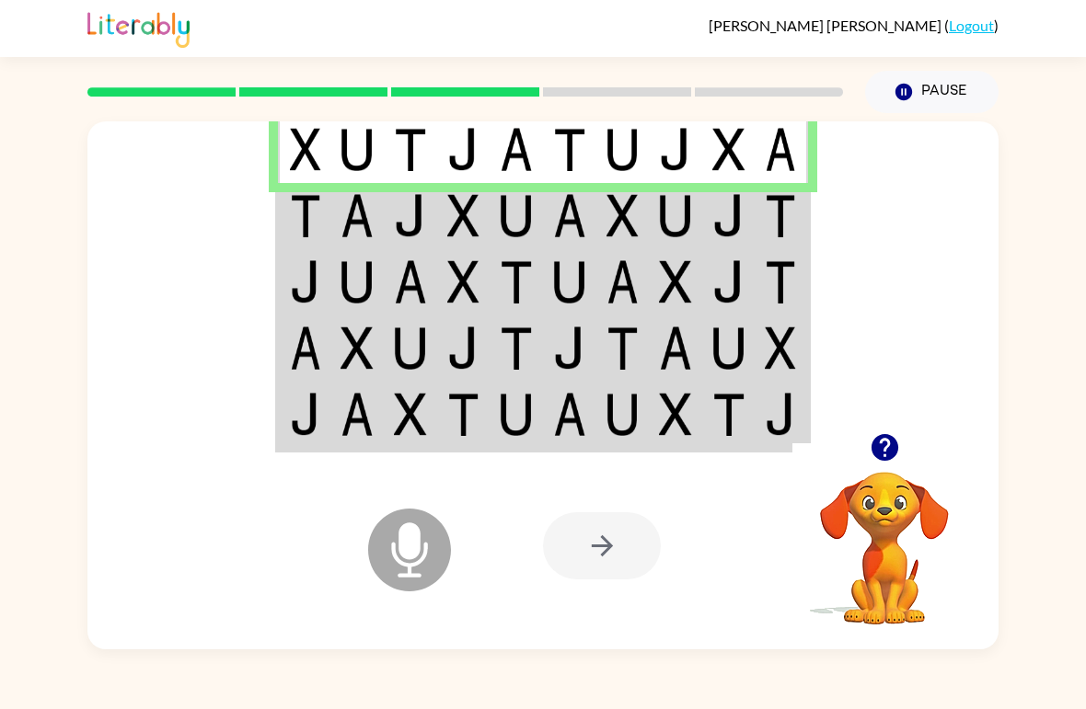
click at [564, 221] on img at bounding box center [569, 215] width 33 height 43
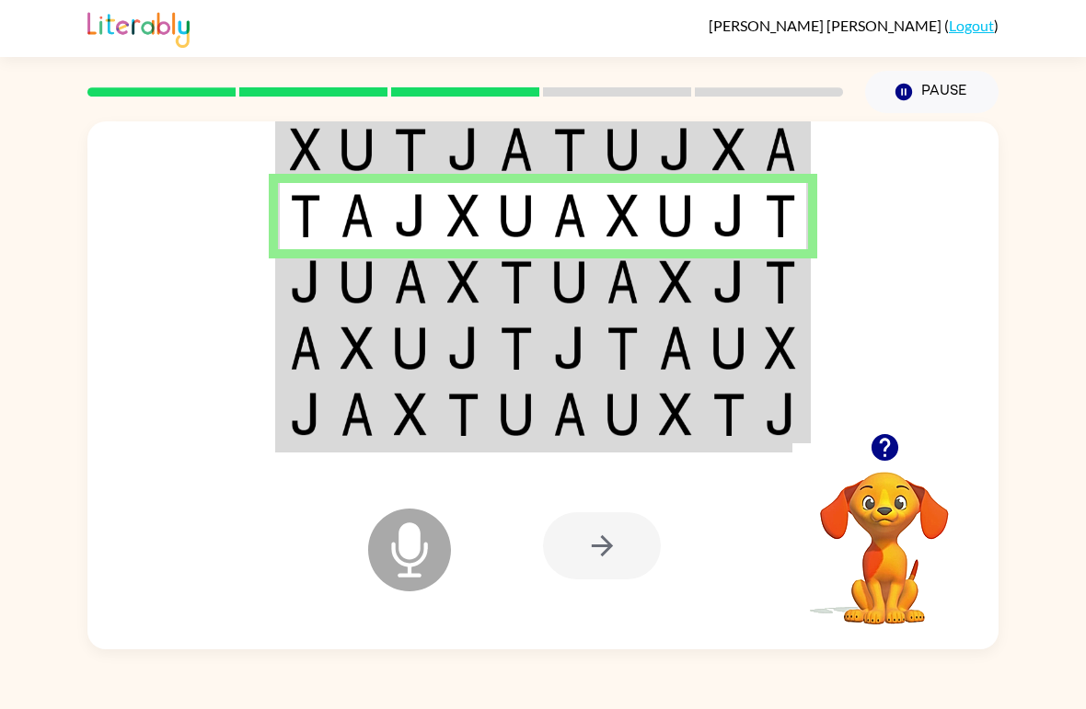
click at [576, 297] on img at bounding box center [569, 281] width 33 height 43
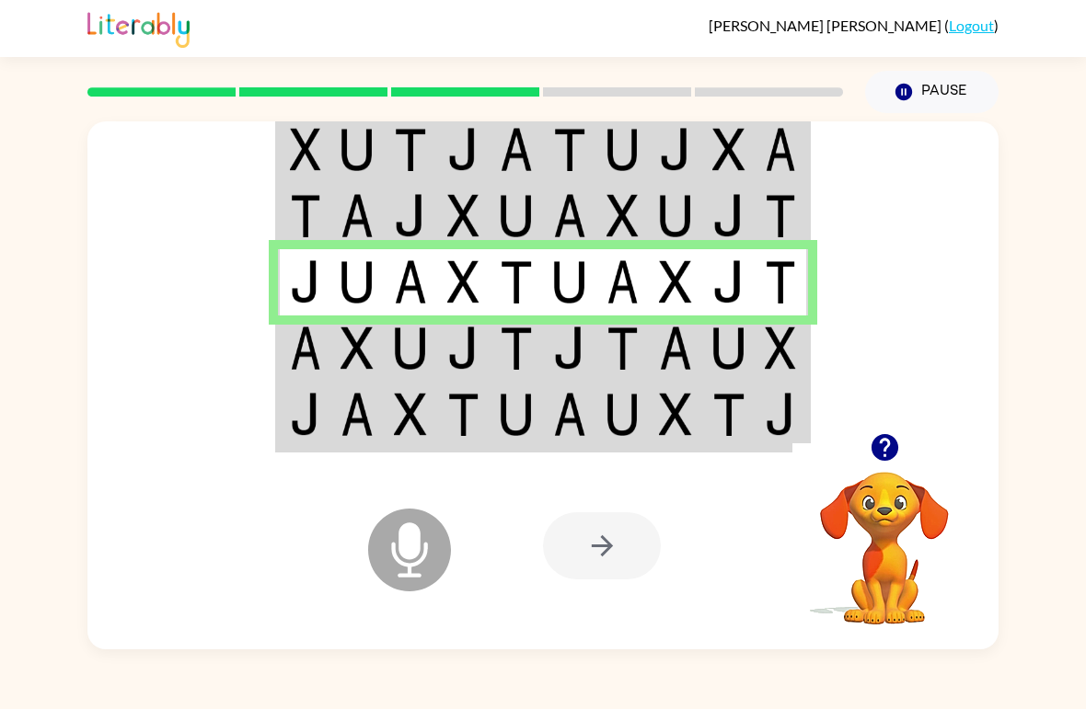
click at [548, 341] on td at bounding box center [569, 349] width 53 height 66
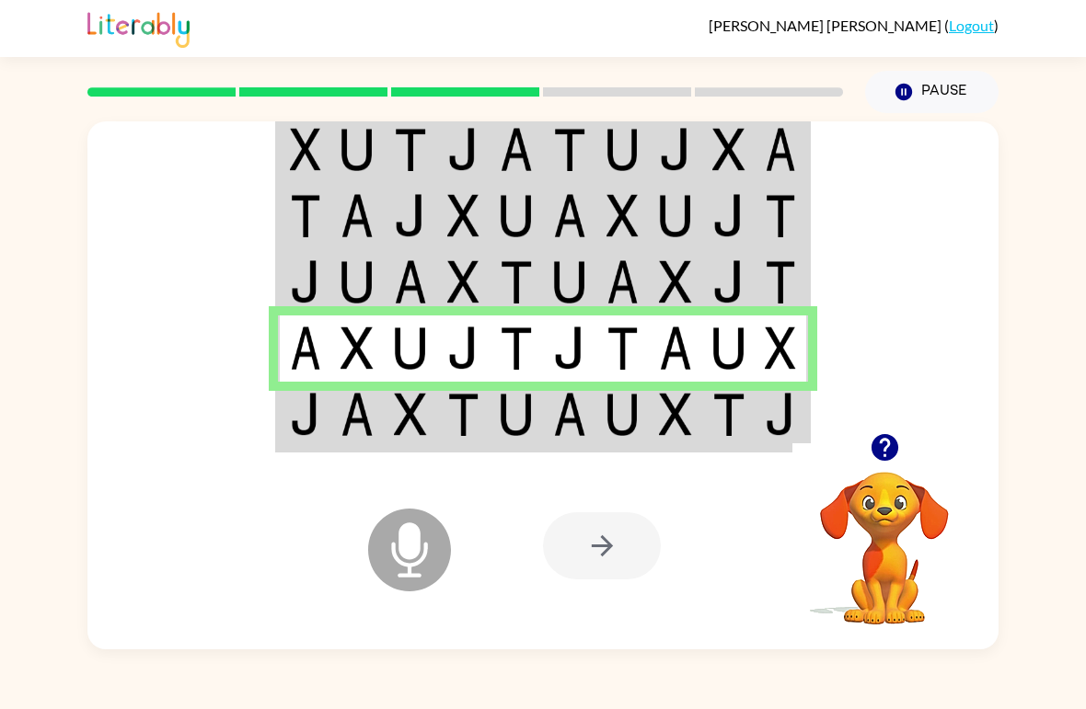
click at [496, 422] on td at bounding box center [516, 416] width 53 height 69
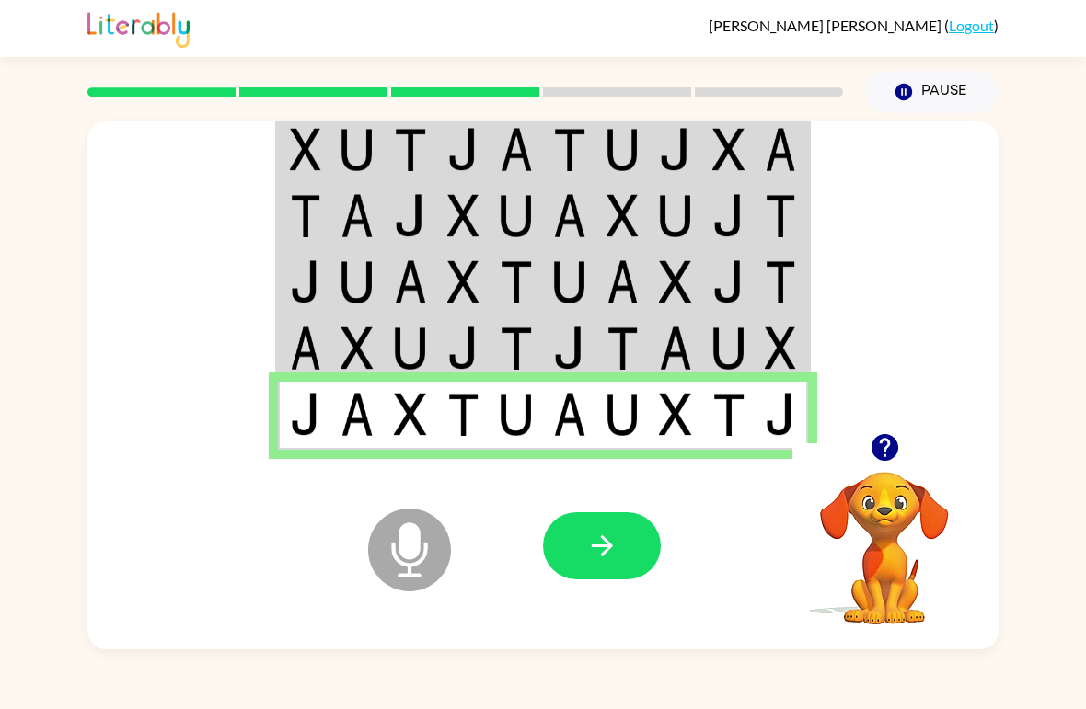
click at [577, 554] on button "button" at bounding box center [602, 546] width 118 height 67
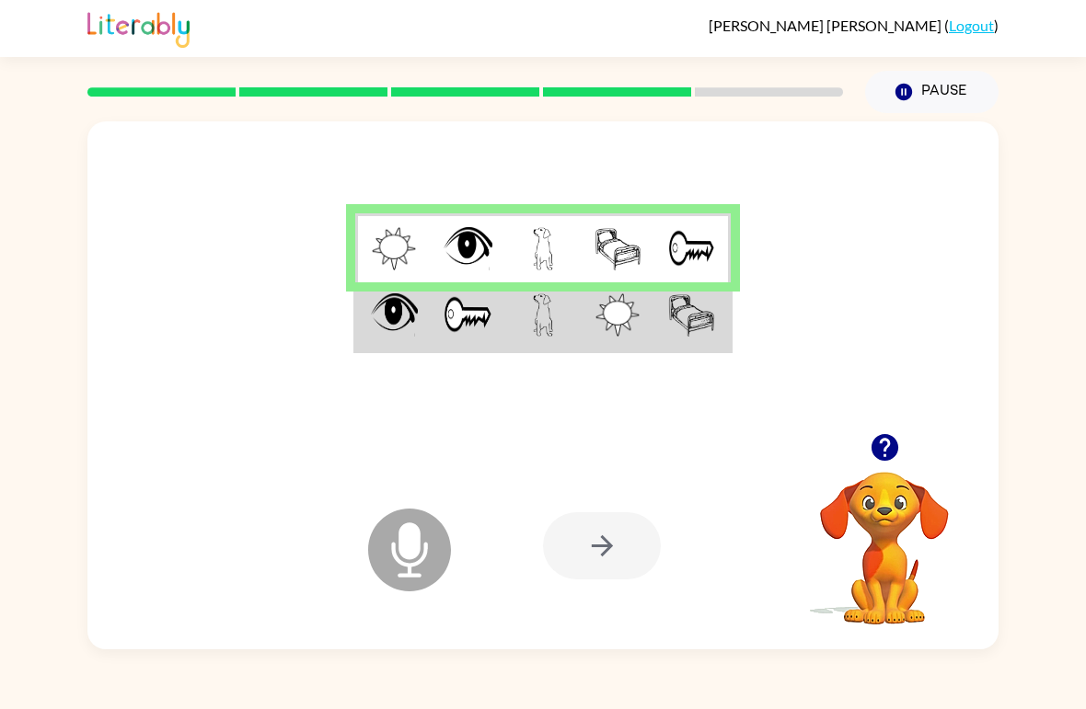
click at [646, 285] on td at bounding box center [618, 317] width 75 height 69
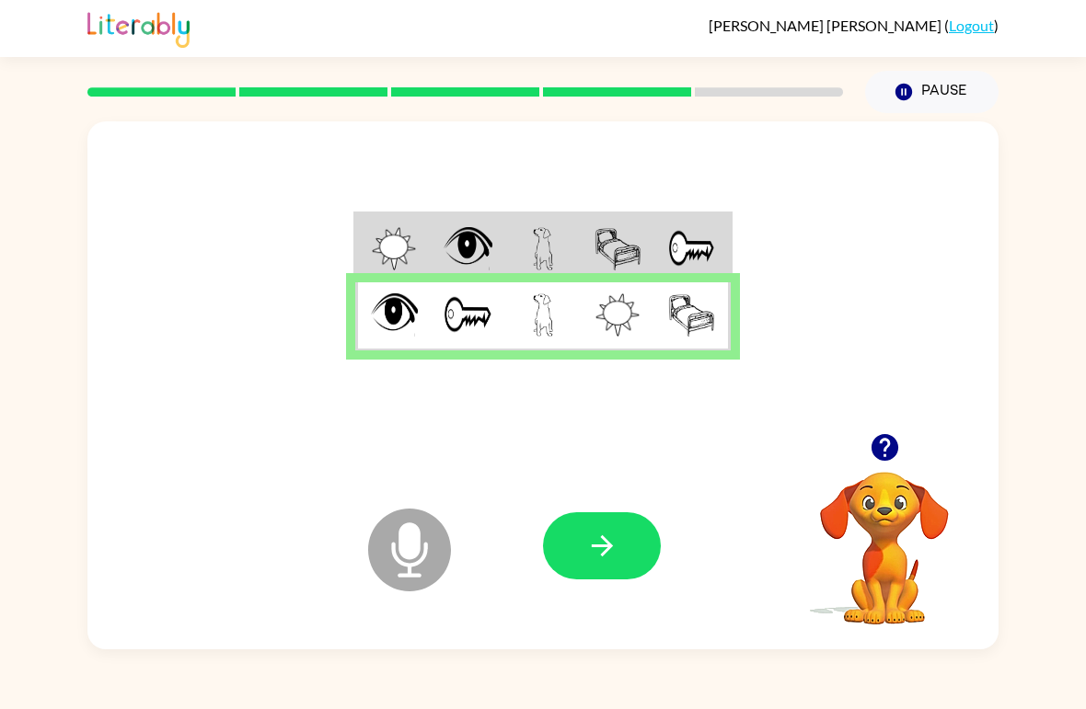
click at [604, 550] on icon "button" at bounding box center [602, 546] width 32 height 32
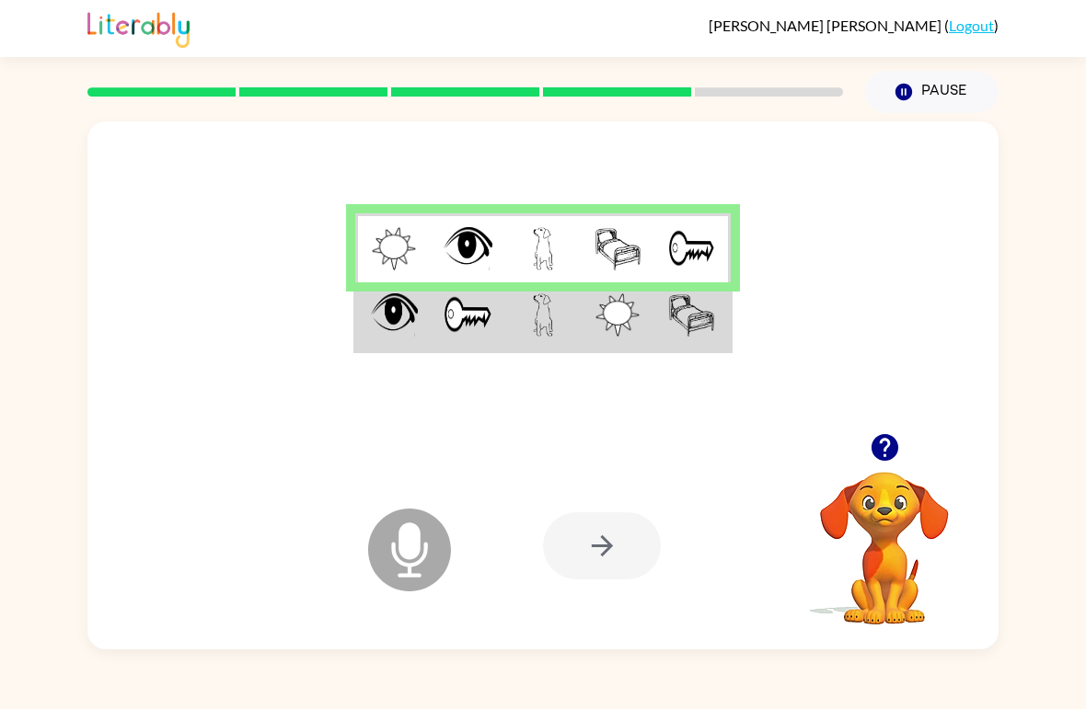
click at [582, 328] on td at bounding box center [618, 317] width 75 height 69
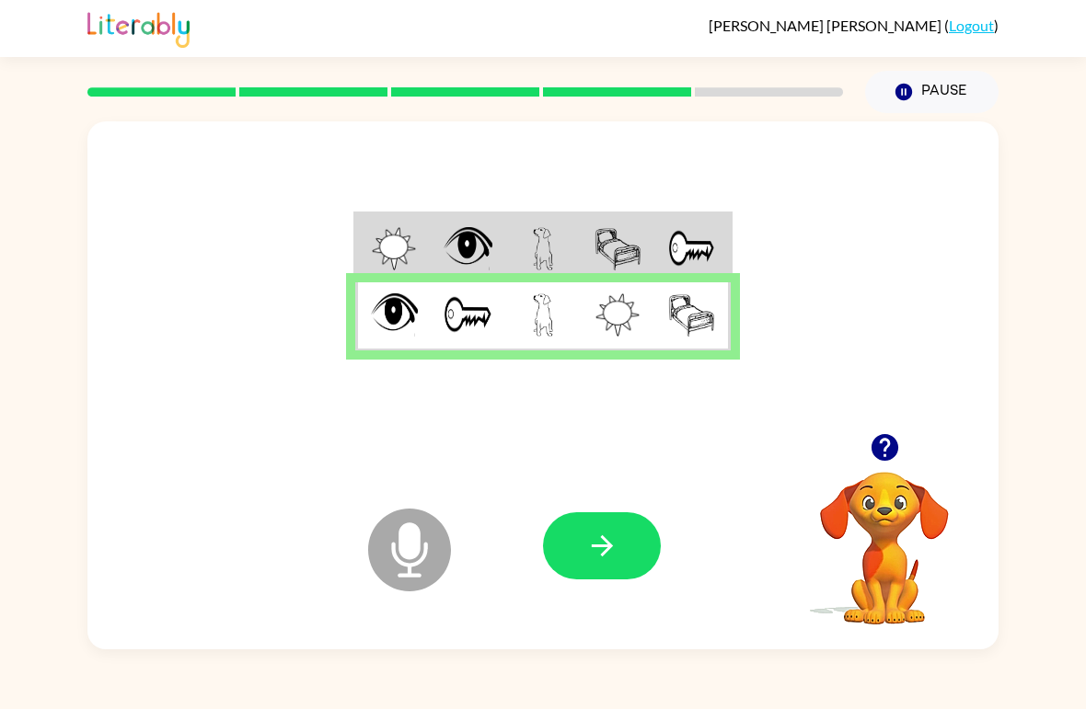
click at [611, 554] on icon "button" at bounding box center [602, 546] width 32 height 32
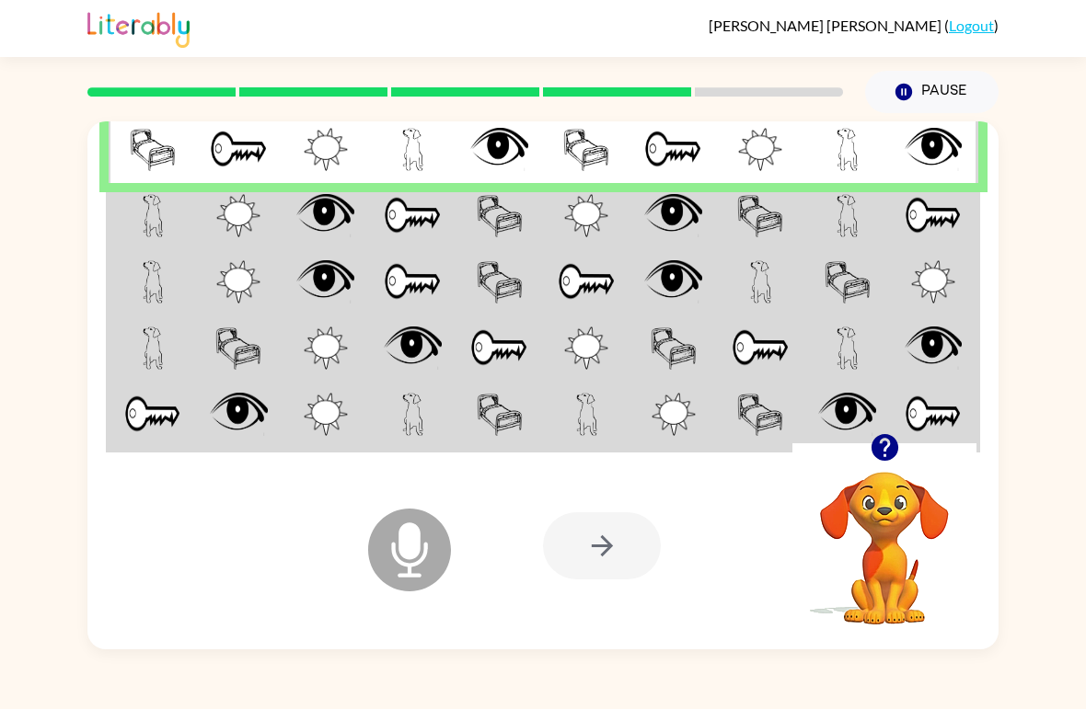
click at [450, 215] on td at bounding box center [412, 216] width 87 height 66
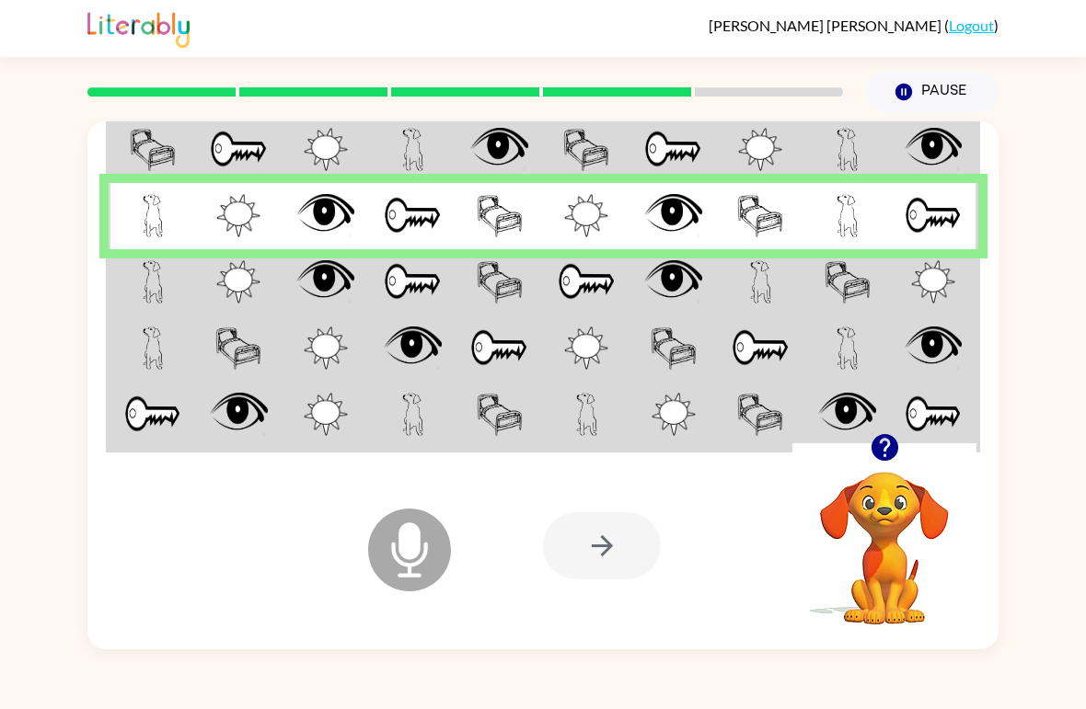
click at [542, 292] on td at bounding box center [499, 282] width 87 height 66
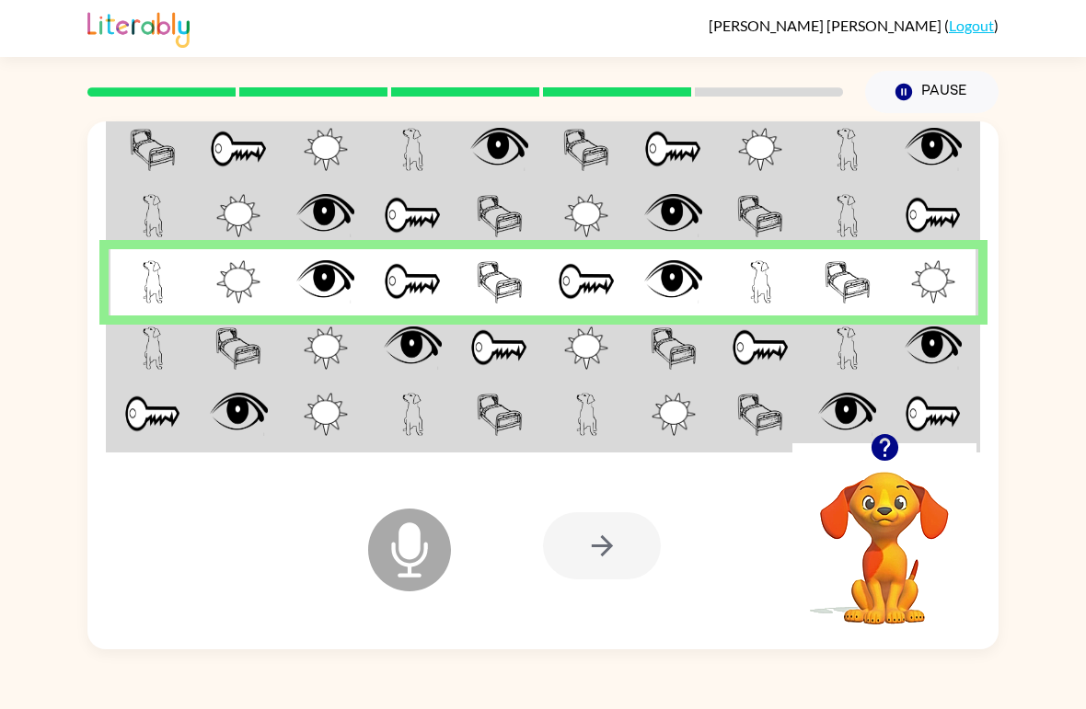
click at [170, 363] on td at bounding box center [152, 349] width 87 height 66
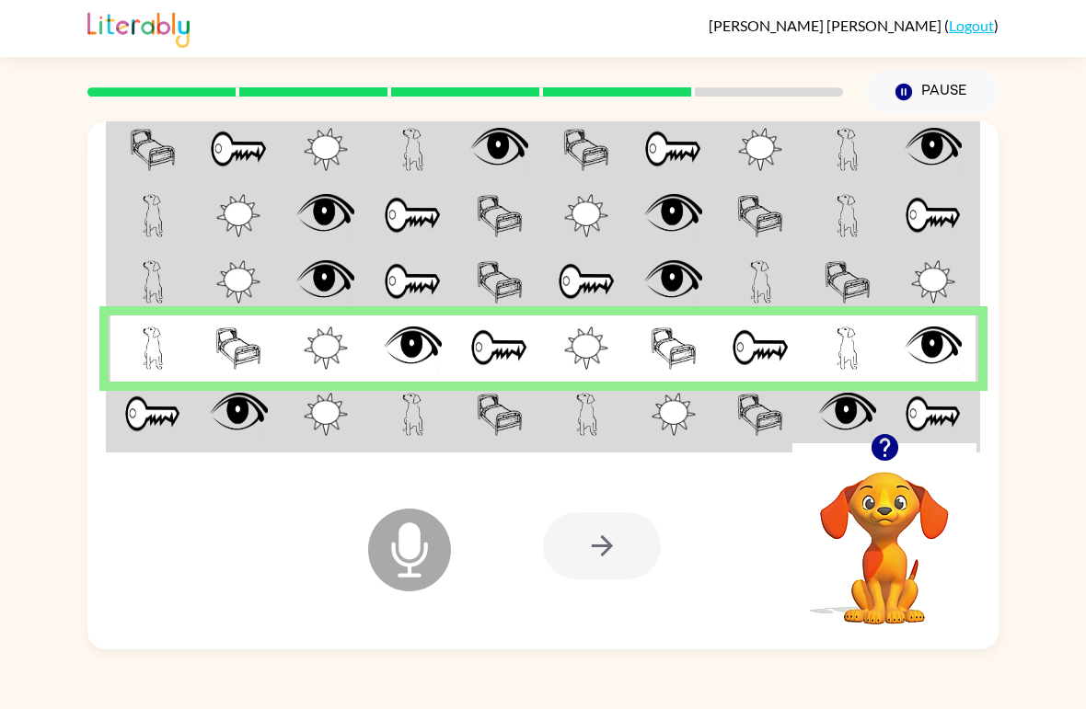
click at [499, 418] on img at bounding box center [500, 414] width 46 height 43
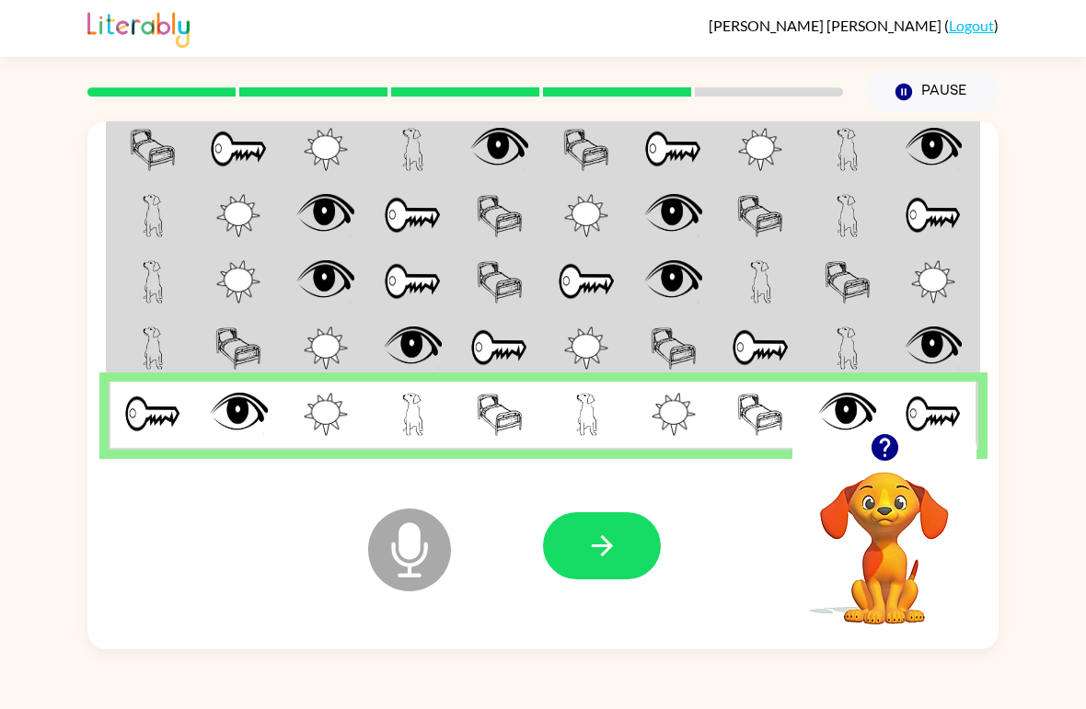
click at [618, 543] on button "button" at bounding box center [602, 546] width 118 height 67
